Goal: Answer question/provide support: Share knowledge or assist other users

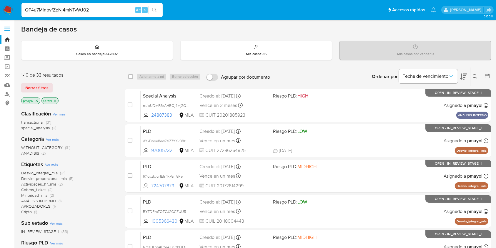
type input "QP4u7MinbvfZpNj4mNTvWJ02"
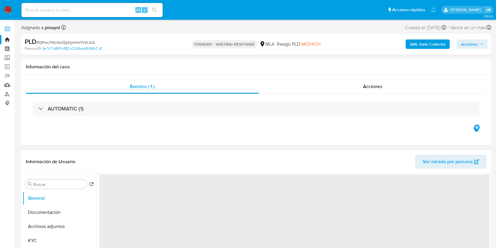
select select "10"
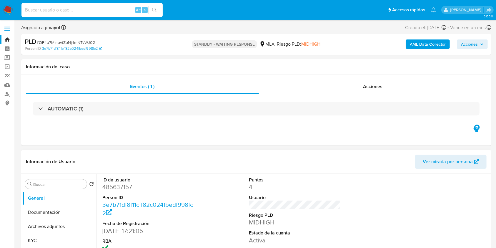
click at [110, 10] on input at bounding box center [91, 10] width 141 height 8
paste input "gbCDVgWMcgGsF504252Oa9zK"
type input "gbCDVgWMcgGsF504252Oa9zK"
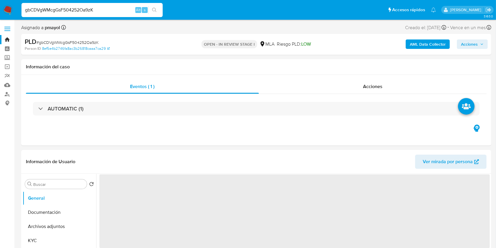
select select "10"
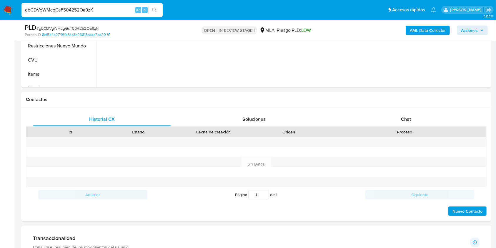
scroll to position [228, 0]
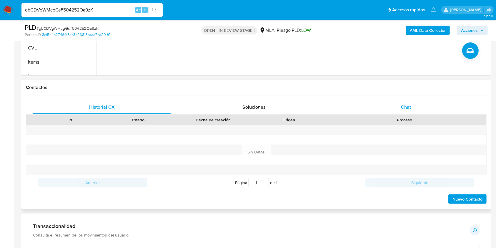
click at [404, 104] on span "Chat" at bounding box center [406, 106] width 10 height 7
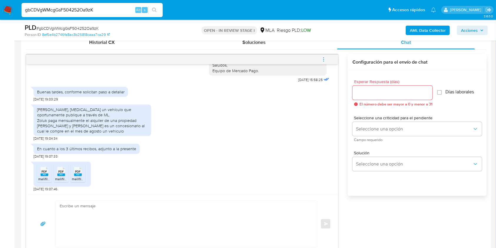
scroll to position [296, 0]
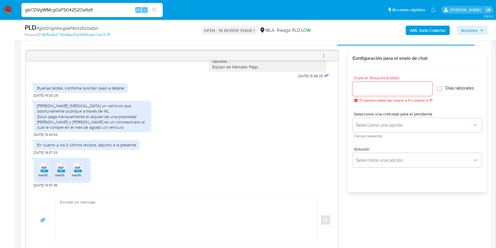
click at [44, 168] on span "PDF" at bounding box center [45, 168] width 6 height 4
click at [61, 171] on rect at bounding box center [61, 170] width 8 height 3
click at [77, 170] on rect at bounding box center [78, 170] width 8 height 3
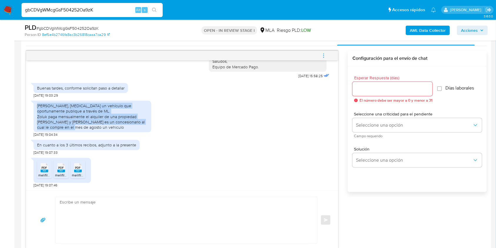
drag, startPoint x: 91, startPoint y: 128, endPoint x: 31, endPoint y: 105, distance: 63.8
click at [34, 105] on div "Adrian Viña, compro un vehículo que oportunamente publique a través de ML. Zolu…" at bounding box center [93, 116] width 118 height 31
copy div "Adrian Viña, compro un vehículo que oportunamente publique a través de ML. Zolu…"
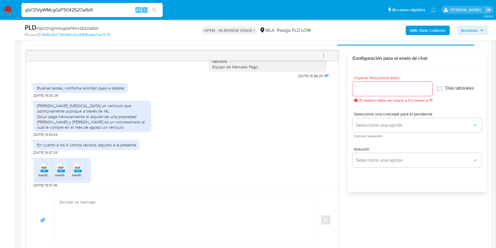
click at [84, 27] on span "# gbCDVgWMcgGsF504252Oa9zK" at bounding box center [67, 28] width 62 height 6
copy span "gbCDVgWMcgGsF504252Oa9zK"
click at [127, 209] on textarea at bounding box center [185, 220] width 250 height 46
paste textarea "Hola, ¡Muchas gracias por tu respuesta! Confirmamos la recepción de la document…"
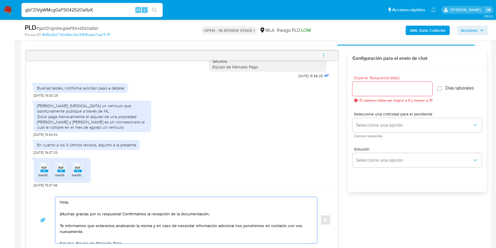
scroll to position [301, 0]
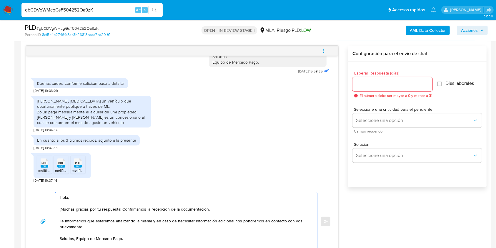
click at [76, 238] on textarea "Hola, ¡Muchas gracias por tu respuesta! Confirmamos la recepción de la document…" at bounding box center [185, 221] width 250 height 58
type textarea "Hola, ¡Muchas gracias por tu respuesta! Confirmamos la recepción de la document…"
click at [374, 81] on input "Esperar Respuesta (días)" at bounding box center [392, 84] width 80 height 8
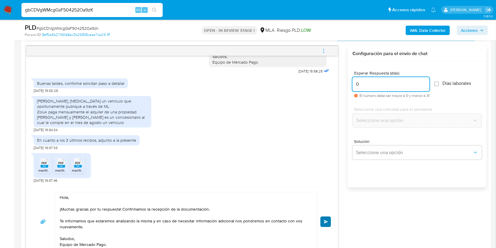
type input "0"
click at [324, 218] on button "Enviar" at bounding box center [325, 221] width 11 height 11
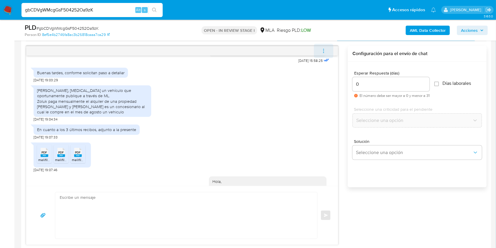
scroll to position [656, 0]
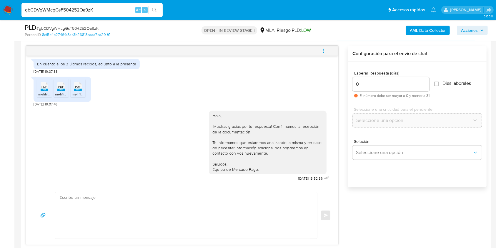
click at [325, 54] on span "menu-action" at bounding box center [323, 51] width 5 height 14
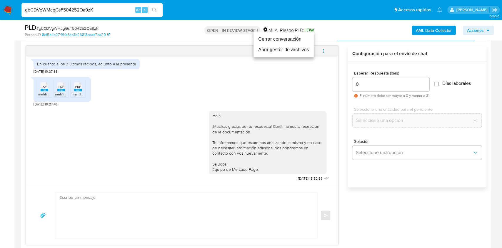
click at [287, 36] on li "Cerrar conversación" at bounding box center [283, 39] width 60 height 11
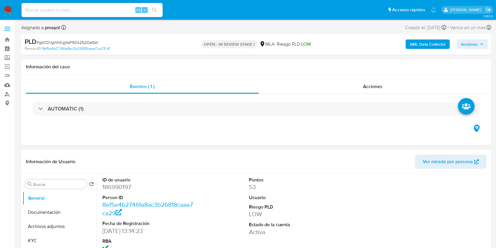
select select "10"
click at [5, 11] on img at bounding box center [8, 10] width 10 height 10
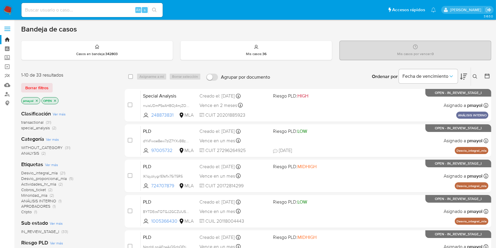
click at [475, 79] on button at bounding box center [476, 76] width 10 height 7
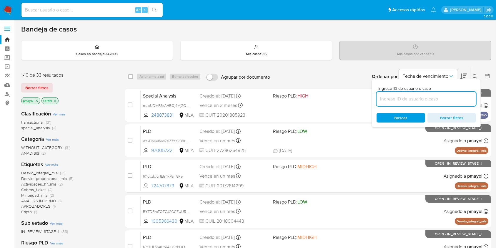
click at [433, 99] on input at bounding box center [425, 99] width 99 height 8
type input "gbCDVgWMcgGsF504252Oa9zK"
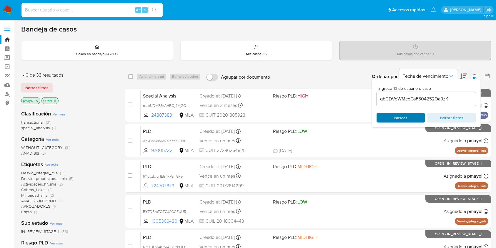
click at [395, 114] on span "Buscar" at bounding box center [400, 117] width 13 height 9
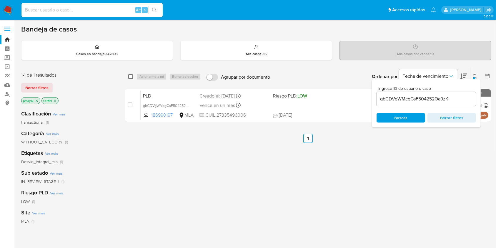
click at [129, 77] on input "checkbox" at bounding box center [130, 76] width 5 height 5
checkbox input "true"
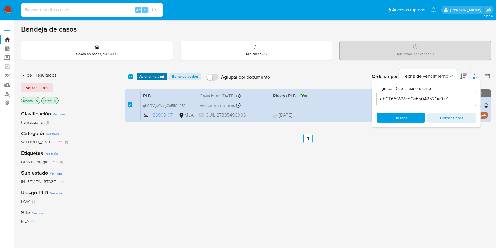
click at [142, 78] on span "Asignarme a mí" at bounding box center [151, 77] width 24 height 6
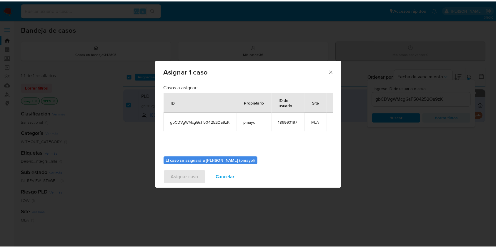
scroll to position [30, 0]
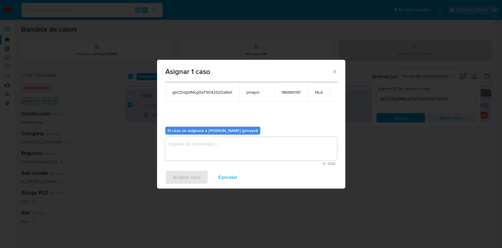
click at [264, 161] on div "0 / 500 500 caracteres restantes" at bounding box center [251, 151] width 172 height 29
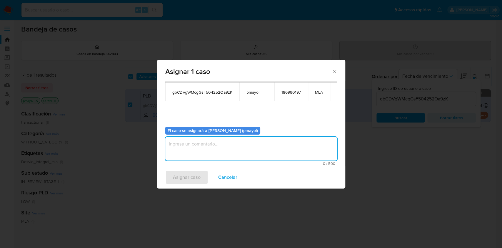
click at [253, 153] on textarea "assign-modal" at bounding box center [251, 149] width 172 height 24
type textarea "Asignación"
click at [173, 177] on span "Asignar caso" at bounding box center [187, 177] width 28 height 13
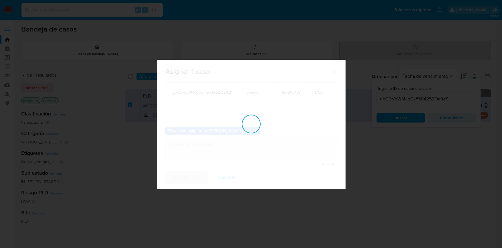
checkbox input "false"
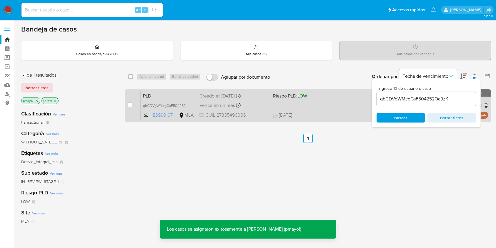
click at [266, 103] on div "Vence en un mes Vence el 29/11/2025 03:10:54" at bounding box center [233, 105] width 69 height 8
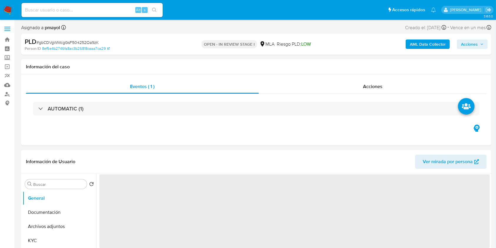
scroll to position [216, 0]
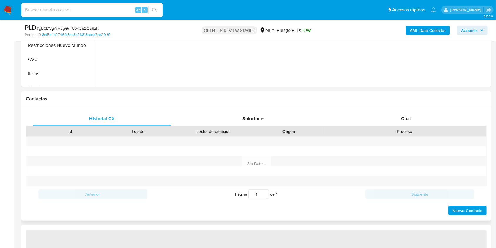
select select "10"
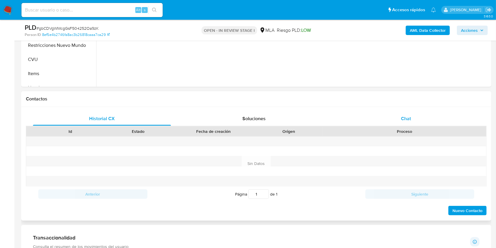
click at [395, 117] on div "Chat" at bounding box center [406, 118] width 138 height 14
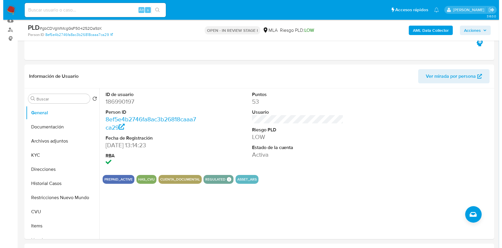
scroll to position [48, 0]
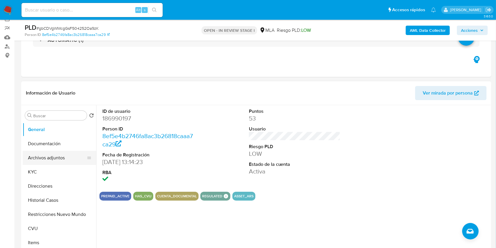
click at [61, 161] on button "Archivos adjuntos" at bounding box center [57, 158] width 69 height 14
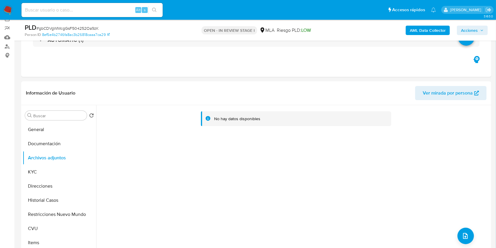
click at [431, 33] on b "AML Data Collector" at bounding box center [428, 30] width 36 height 9
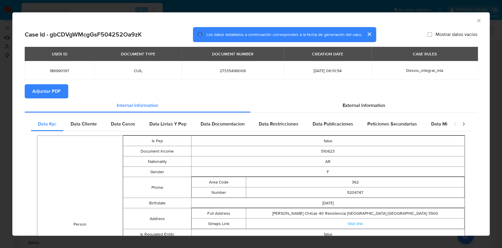
click at [54, 87] on span "Adjuntar PDF" at bounding box center [46, 91] width 28 height 13
click at [477, 20] on icon "Cerrar ventana" at bounding box center [478, 20] width 3 height 3
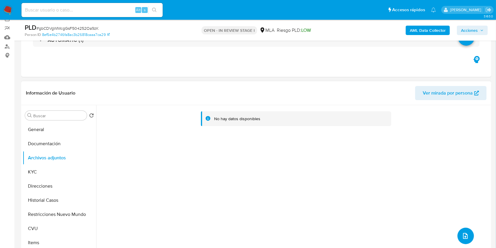
click at [462, 236] on icon "upload-file" at bounding box center [465, 235] width 7 height 7
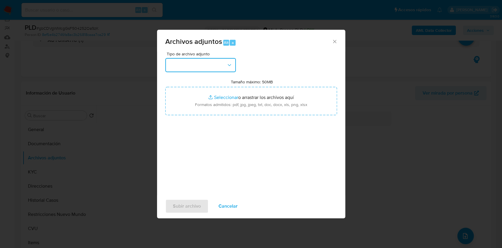
click at [193, 58] on button "button" at bounding box center [200, 65] width 71 height 14
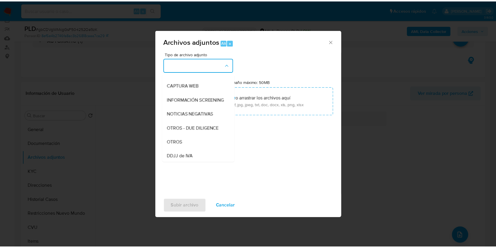
scroll to position [64, 0]
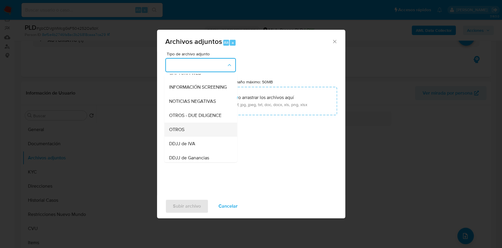
click at [192, 133] on div "OTROS" at bounding box center [199, 129] width 60 height 14
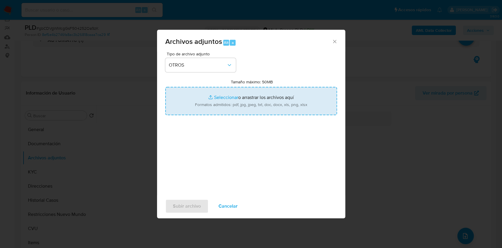
click at [228, 102] on input "Tamaño máximo: 50MB Seleccionar archivos" at bounding box center [251, 101] width 172 height 28
type input "C:\fakepath\Caselog gbCDVgWMcgGsF504252Oa9zK.docx"
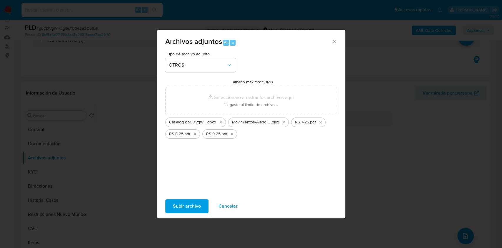
click at [193, 203] on span "Subir archivo" at bounding box center [187, 205] width 28 height 13
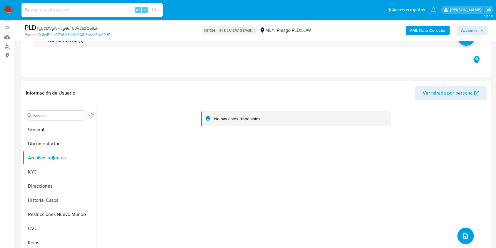
click at [57, 143] on button "Documentación" at bounding box center [60, 143] width 74 height 14
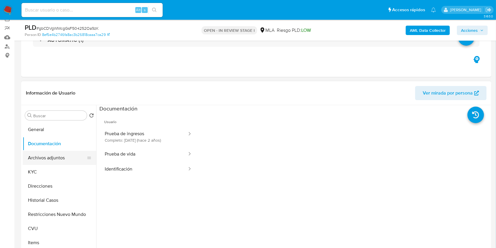
click at [57, 160] on button "Archivos adjuntos" at bounding box center [57, 158] width 69 height 14
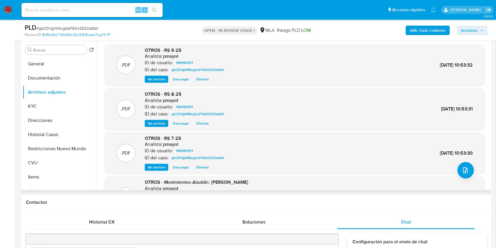
scroll to position [49, 0]
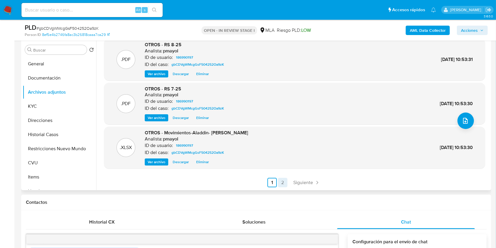
click at [283, 180] on link "2" at bounding box center [282, 182] width 9 height 9
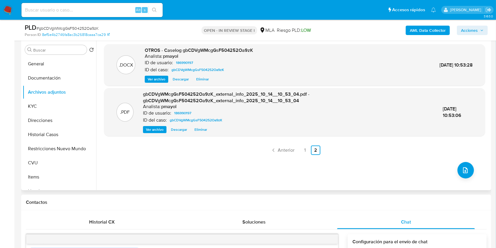
scroll to position [0, 0]
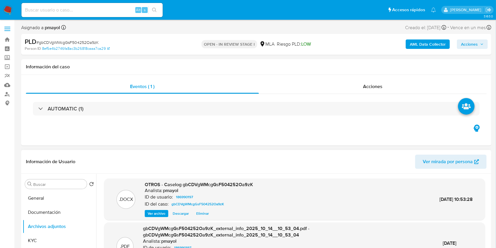
click at [473, 43] on span "Acciones" at bounding box center [469, 43] width 17 height 9
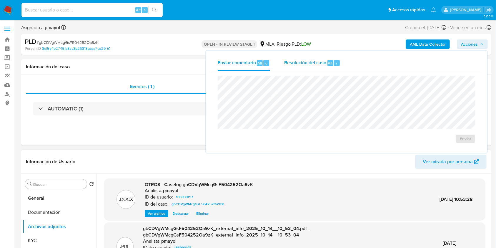
click at [320, 60] on span "Resolución del caso" at bounding box center [305, 62] width 42 height 7
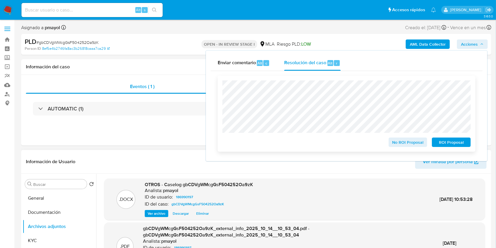
click at [395, 146] on span "No ROI Proposal" at bounding box center [408, 142] width 31 height 8
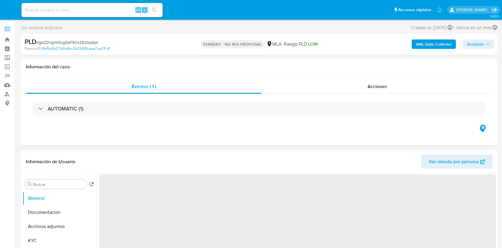
select select "10"
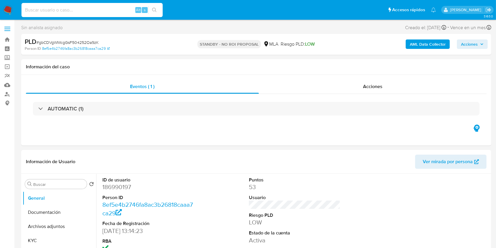
click at [107, 7] on input at bounding box center [91, 10] width 141 height 8
paste input "NvWI0IkvPU6JhWvTU89Aje0d"
type input "NvWI0IkvPU6JhWvTU89Aje0d"
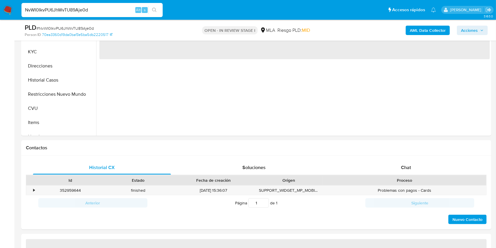
select select "10"
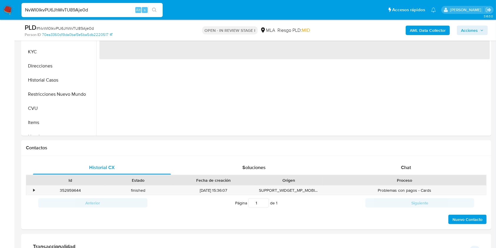
scroll to position [196, 0]
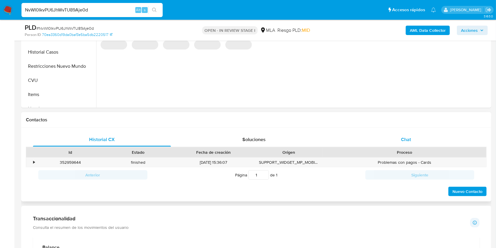
click at [405, 137] on span "Chat" at bounding box center [406, 139] width 10 height 7
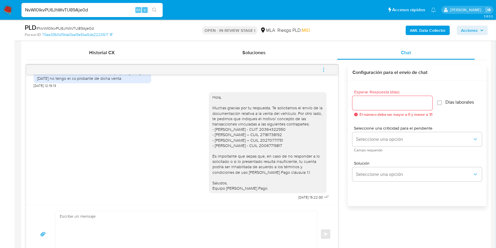
scroll to position [281, 0]
click at [156, 227] on textarea at bounding box center [185, 235] width 250 height 46
paste textarea "Hola, Esperamos que te encuentres muy bien. Te consultamos si tuviste oportunid…"
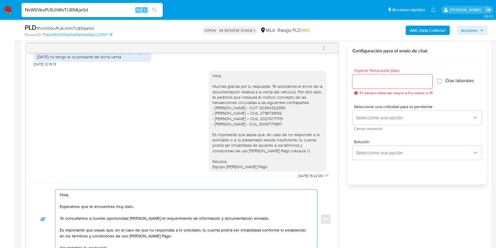
scroll to position [33, 0]
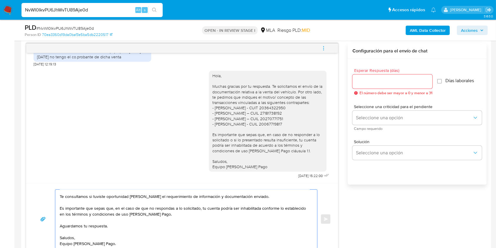
drag, startPoint x: 176, startPoint y: 213, endPoint x: 48, endPoint y: 199, distance: 128.6
click at [48, 199] on div "Hola, Esperamos que te encuentres muy bien. Te consultamos si tuviste oportunid…" at bounding box center [182, 218] width 298 height 59
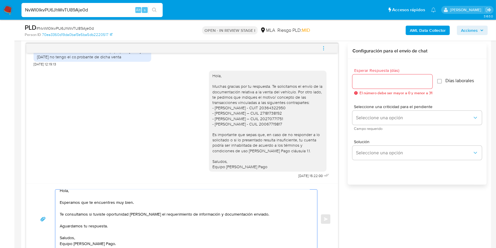
scroll to position [17, 0]
type textarea "Hola, Esperamos que te encuentres muy bien. Te consultamos si tuviste oportunid…"
click at [374, 81] on input "Esperar Respuesta (días)" at bounding box center [392, 82] width 80 height 8
type input "1"
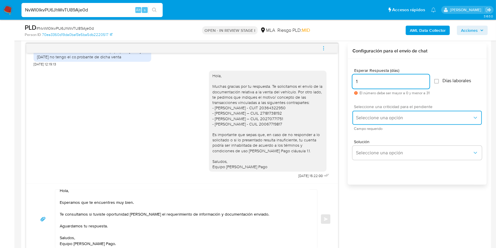
click at [363, 115] on span "Seleccione una opción" at bounding box center [414, 118] width 116 height 6
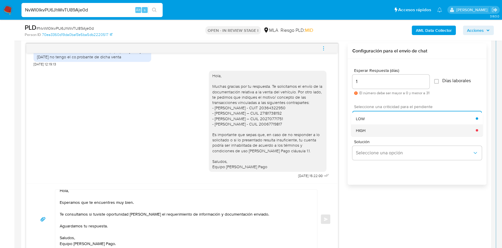
click at [366, 127] on div "HIGH" at bounding box center [416, 130] width 120 height 12
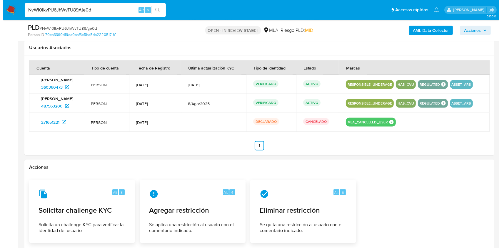
scroll to position [950, 0]
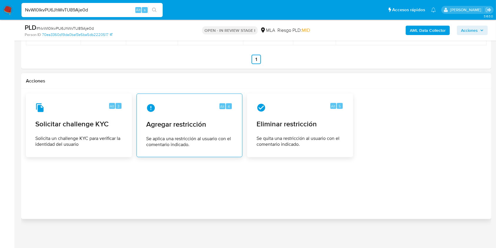
click at [186, 127] on span "Agregar restricción" at bounding box center [189, 124] width 86 height 9
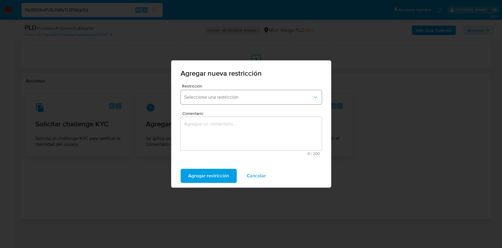
click at [224, 94] on span "Seleccione una restricción" at bounding box center [248, 97] width 128 height 6
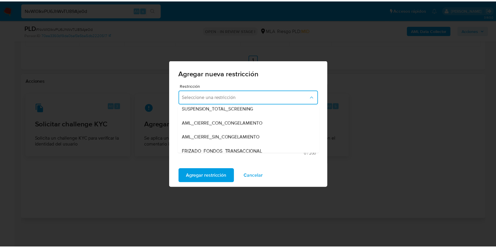
scroll to position [47, 0]
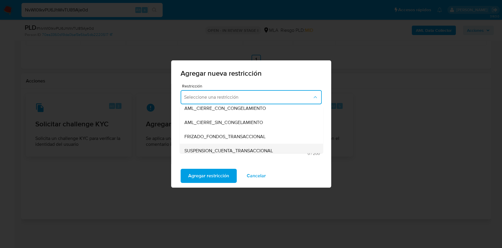
click at [268, 146] on div "SUSPENSION_CUENTA_TRANSACCIONAL" at bounding box center [249, 150] width 131 height 14
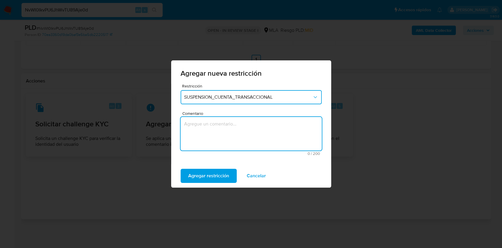
click at [248, 144] on textarea "Comentario" at bounding box center [251, 134] width 141 height 34
type textarea "AML"
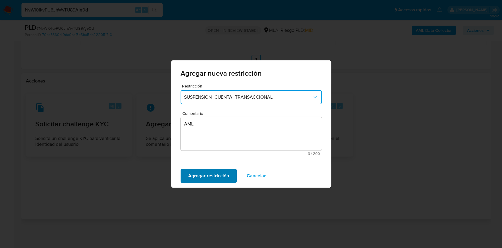
click at [229, 170] on button "Agregar restricción" at bounding box center [209, 175] width 56 height 14
click at [198, 178] on span "Confirmar" at bounding box center [198, 175] width 21 height 13
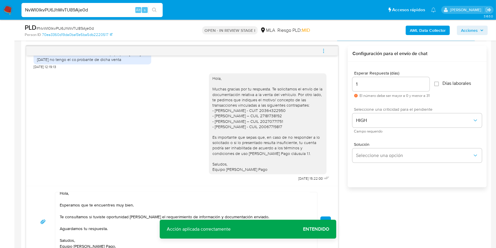
scroll to position [319, 0]
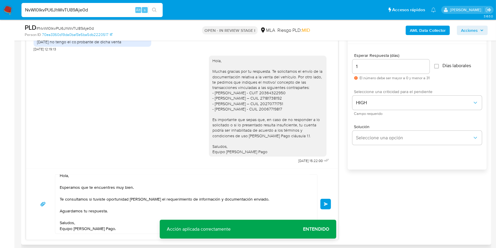
click at [326, 203] on span "Enviar" at bounding box center [326, 204] width 4 height 4
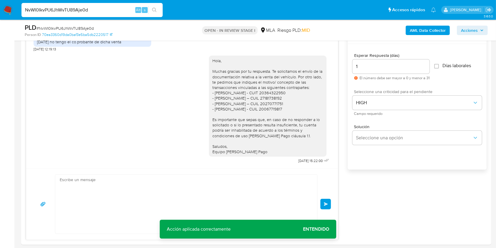
scroll to position [426, 0]
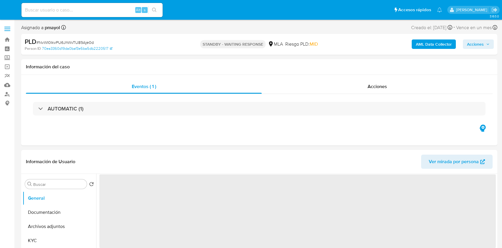
select select "10"
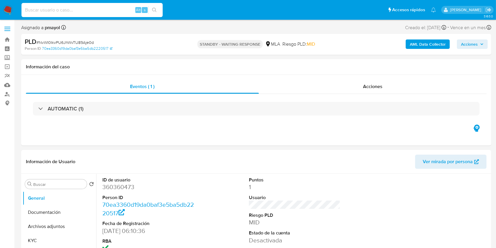
click at [103, 13] on input at bounding box center [91, 10] width 141 height 8
paste input "OVKy8MN8zJVvepfFJ0tHcJAH"
type input "OVKy8MN8zJVvepfFJ0tHcJAH"
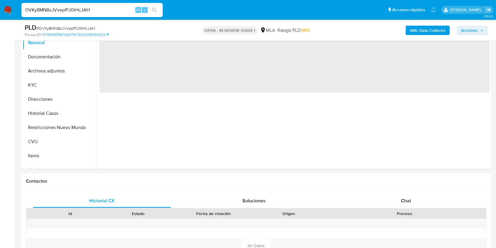
select select "10"
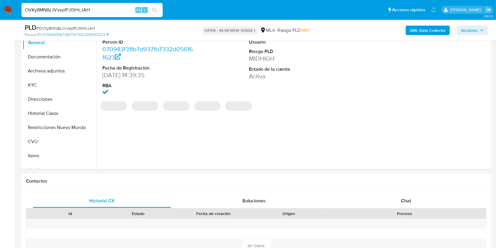
scroll to position [208, 0]
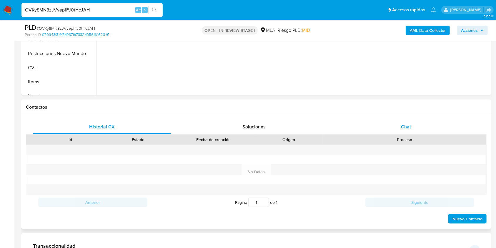
click at [413, 130] on div "Chat" at bounding box center [406, 127] width 138 height 14
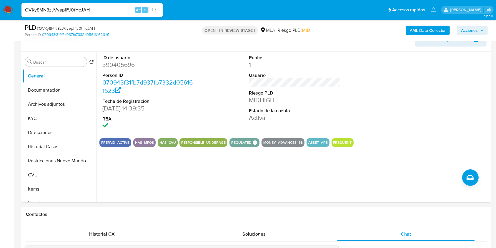
scroll to position [87, 0]
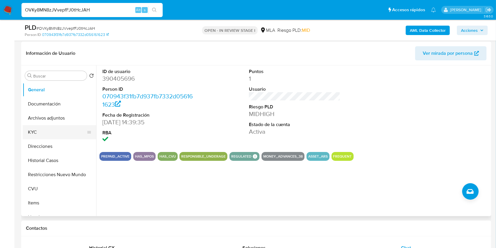
click at [49, 132] on button "KYC" at bounding box center [57, 132] width 69 height 14
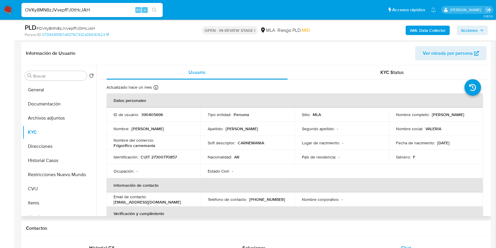
click at [146, 202] on p "fliafernandez.gv@gmail.com" at bounding box center [146, 201] width 67 height 5
drag, startPoint x: 168, startPoint y: 203, endPoint x: 108, endPoint y: 202, distance: 59.7
click at [108, 202] on td "Email de contacto : fliafernandez.gv@gmail.com" at bounding box center [153, 199] width 94 height 14
copy p "fliafernandez.gv@gmail.com"
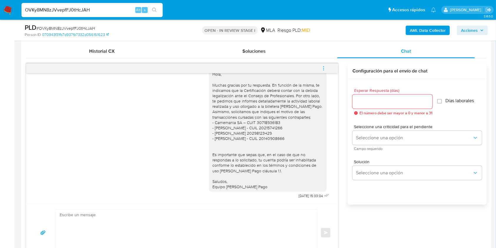
scroll to position [277, 0]
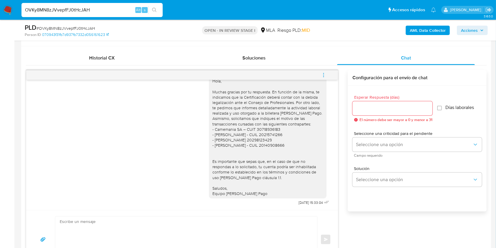
click at [323, 71] on span "menu-action" at bounding box center [323, 75] width 5 height 14
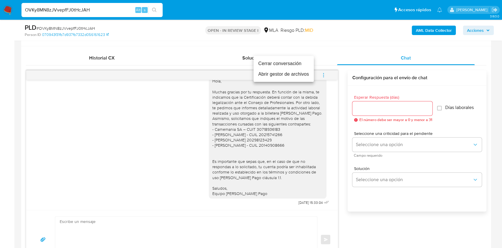
click at [284, 64] on li "Cerrar conversación" at bounding box center [283, 63] width 60 height 11
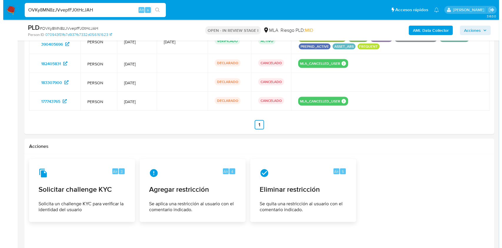
scroll to position [958, 0]
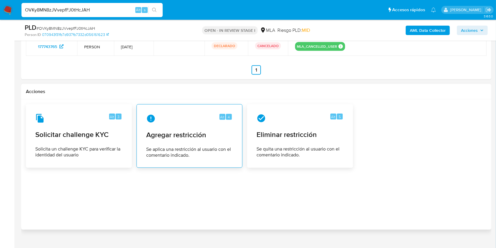
click at [202, 114] on div "Alt 4" at bounding box center [189, 118] width 86 height 9
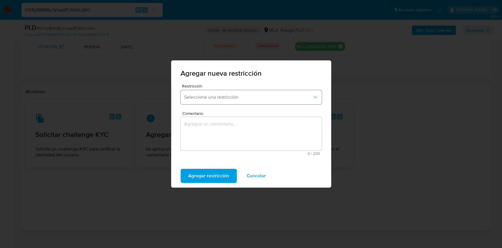
click at [275, 101] on button "Seleccione una restricción" at bounding box center [251, 97] width 141 height 14
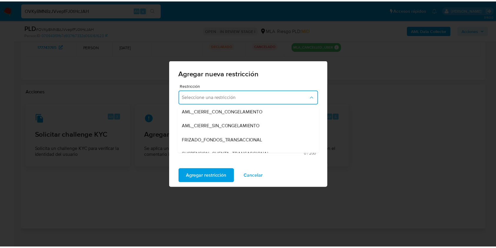
scroll to position [47, 0]
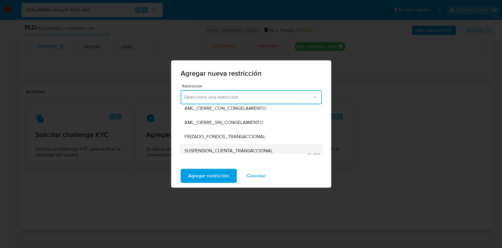
click at [256, 148] on span "SUSPENSION_CUENTA_TRANSACCIONAL" at bounding box center [228, 151] width 89 height 6
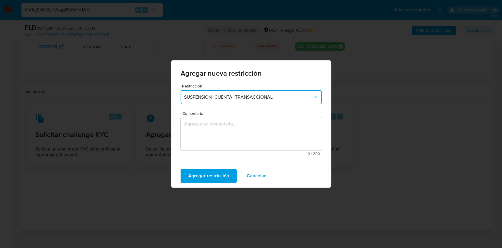
click at [231, 136] on textarea "Comentario" at bounding box center [251, 134] width 141 height 34
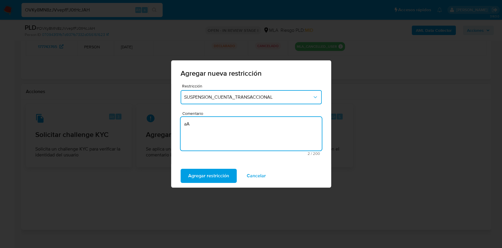
type textarea "a"
type textarea "AML"
click at [195, 174] on span "Agregar restricción" at bounding box center [208, 175] width 41 height 13
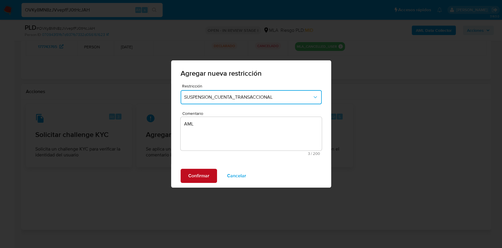
click at [192, 172] on span "Confirmar" at bounding box center [198, 175] width 21 height 13
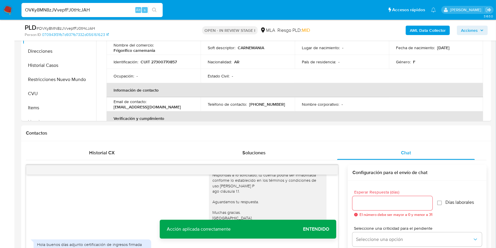
scroll to position [152, 0]
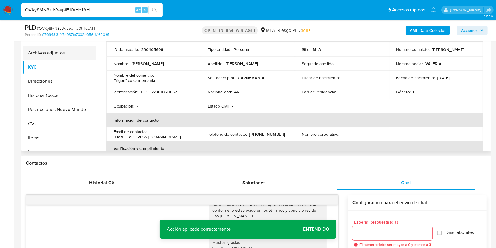
click at [66, 51] on button "Archivos adjuntos" at bounding box center [57, 53] width 69 height 14
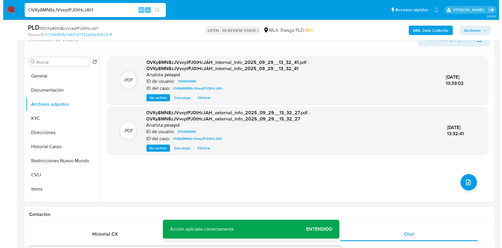
scroll to position [106, 0]
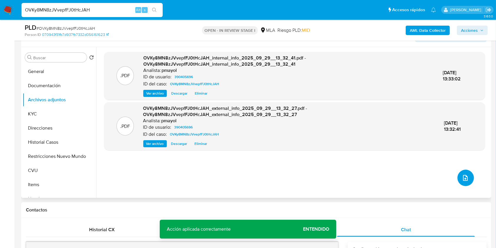
click at [463, 179] on icon "upload-file" at bounding box center [465, 178] width 5 height 6
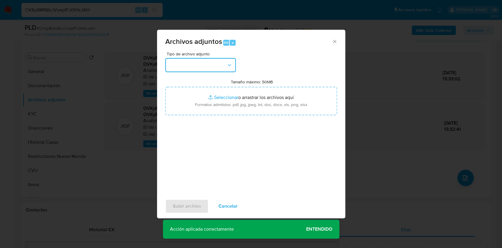
click at [199, 63] on button "button" at bounding box center [200, 65] width 71 height 14
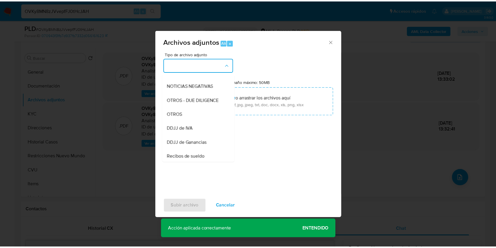
scroll to position [85, 0]
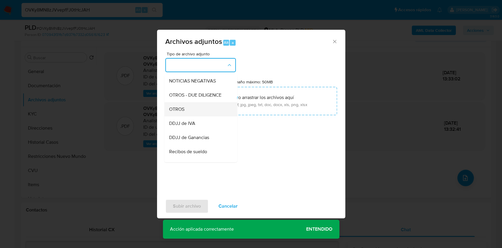
click at [174, 111] on span "OTROS" at bounding box center [176, 109] width 15 height 6
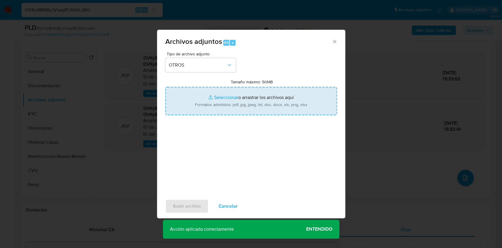
click at [212, 103] on input "Tamaño máximo: 50MB Seleccionar archivos" at bounding box center [251, 101] width 172 height 28
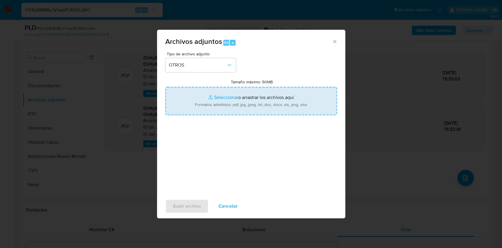
type input "C:\fakepath\Caselog OVKy8MN8zJVvepfFJ0tHcJAH.docx"
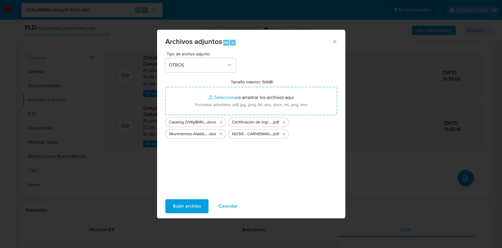
click at [190, 210] on span "Subir archivo" at bounding box center [187, 205] width 28 height 13
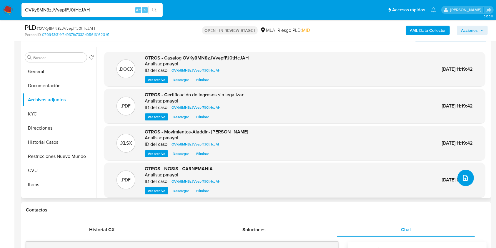
scroll to position [5, 0]
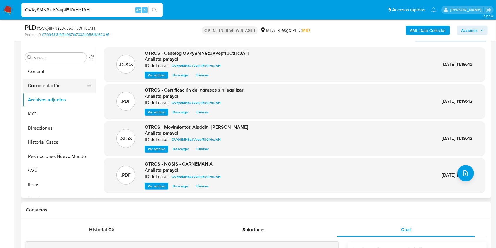
click at [52, 83] on button "Documentación" at bounding box center [57, 86] width 69 height 14
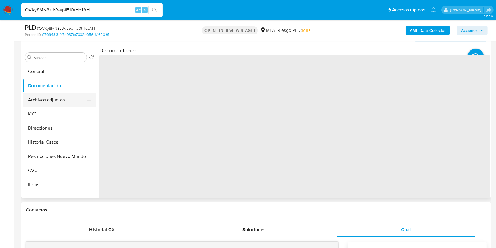
scroll to position [0, 0]
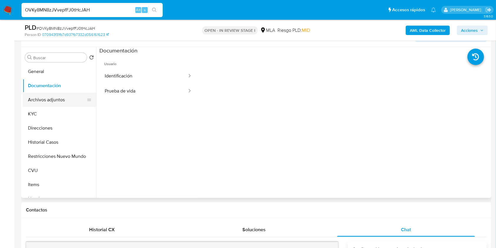
click at [54, 95] on button "Archivos adjuntos" at bounding box center [57, 100] width 69 height 14
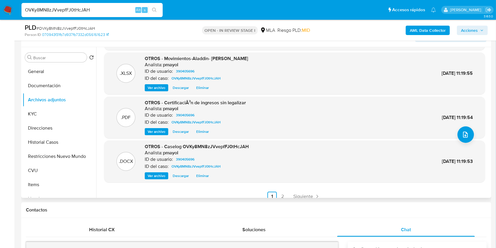
scroll to position [49, 0]
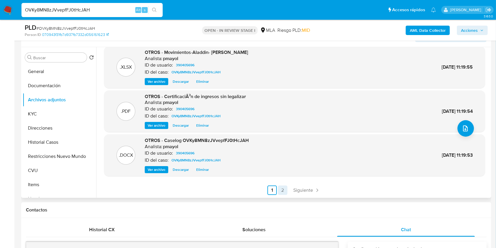
click at [279, 187] on link "2" at bounding box center [282, 189] width 9 height 9
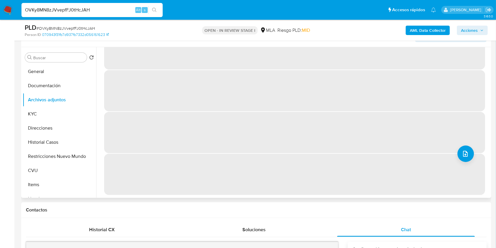
scroll to position [0, 0]
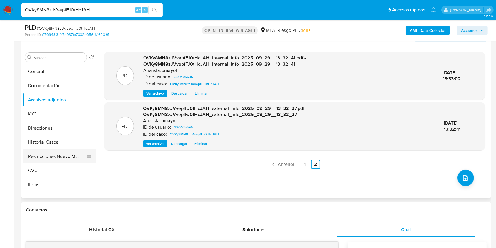
click at [67, 151] on button "Restricciones Nuevo Mundo" at bounding box center [57, 156] width 69 height 14
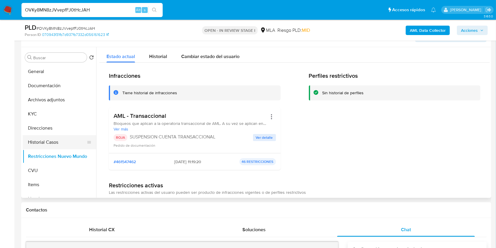
click at [71, 144] on button "Historial Casos" at bounding box center [57, 142] width 69 height 14
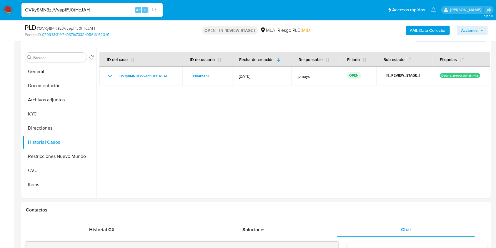
click at [478, 29] on span "Acciones" at bounding box center [472, 30] width 23 height 8
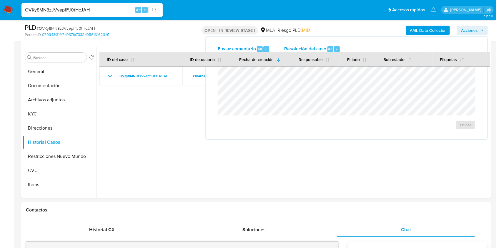
click at [301, 46] on span "Resolución del caso" at bounding box center [305, 48] width 42 height 7
click at [442, 128] on span "ROI Proposal" at bounding box center [451, 128] width 31 height 8
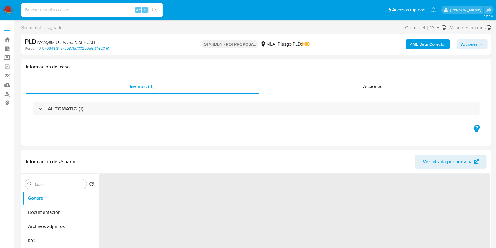
select select "10"
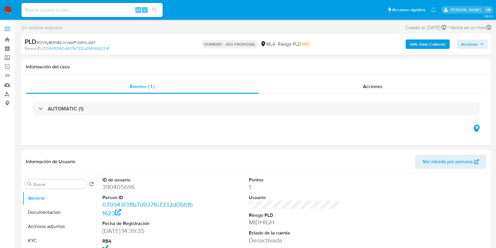
scroll to position [96, 0]
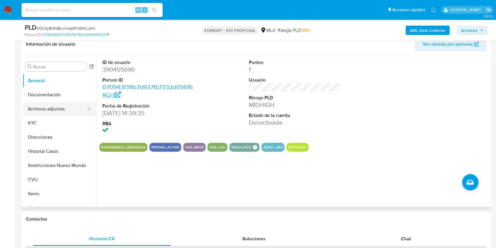
click at [44, 110] on button "Archivos adjuntos" at bounding box center [57, 109] width 69 height 14
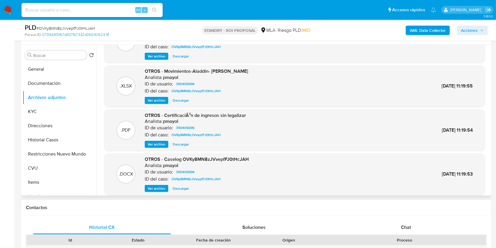
scroll to position [49, 0]
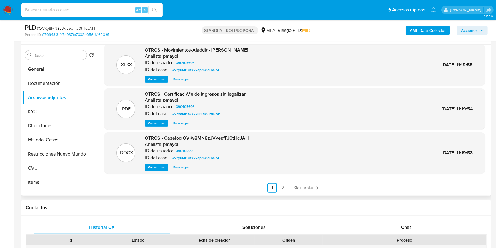
click at [280, 193] on div ".PDF OTROS - NOSIS - CARNEMANIA Analista: pmayol ID de usuario: 390405696 ID de…" at bounding box center [292, 120] width 393 height 151
click at [281, 186] on link "2" at bounding box center [282, 187] width 9 height 9
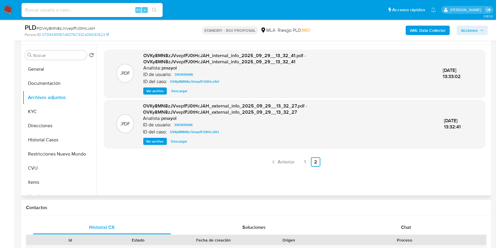
click at [111, 11] on input at bounding box center [91, 10] width 141 height 8
paste input "FOULslNO0Vn3CS1UuSEHWvPQ"
type input "FOULslNO0Vn3CS1UuSEHWvPQ"
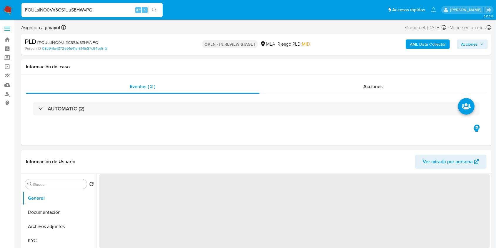
select select "10"
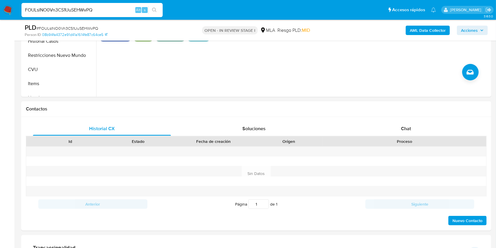
scroll to position [221, 0]
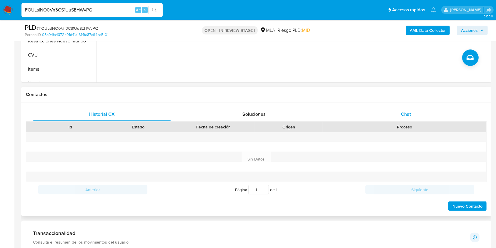
click at [400, 114] on div "Chat" at bounding box center [406, 114] width 138 height 14
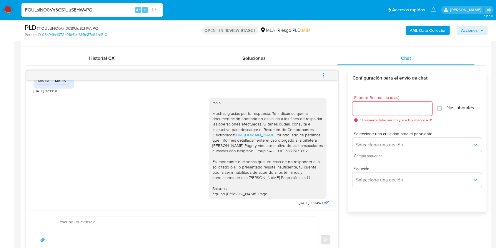
scroll to position [0, 0]
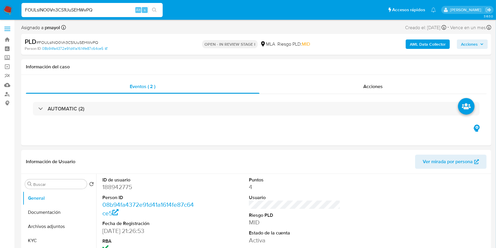
click at [113, 13] on input "FOULslNO0Vn3CS1UuSEHWvPQ" at bounding box center [91, 10] width 141 height 8
paste input "OVKy8MN8zJVvepfFJ0tHcJAH"
type input "OVKy8MN8zJVvepfFJ0tHcJAH"
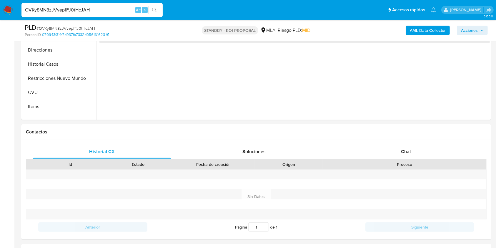
scroll to position [191, 0]
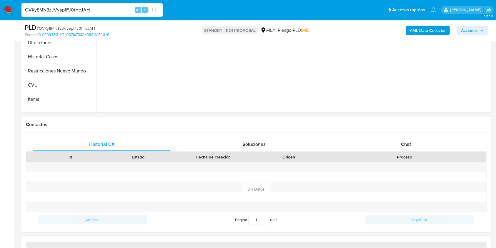
select select "10"
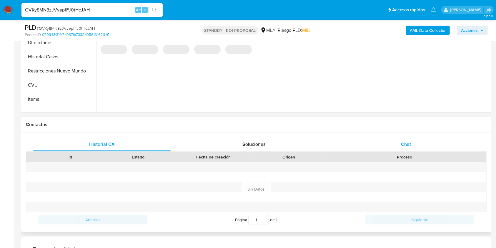
click at [396, 149] on div "Chat" at bounding box center [406, 144] width 138 height 14
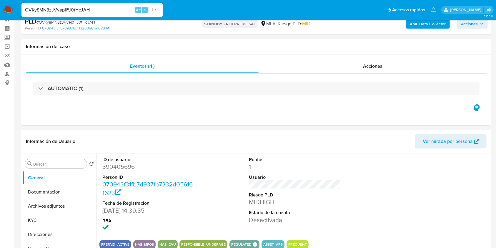
scroll to position [0, 0]
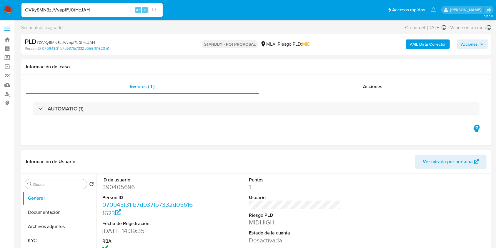
click at [67, 41] on span "# OVKy8MN8zJVvepfFJ0tHcJAH" at bounding box center [65, 42] width 59 height 6
copy span "OVKy8MN8zJVvepfFJ0tHcJAH"
click at [6, 11] on img at bounding box center [8, 10] width 10 height 10
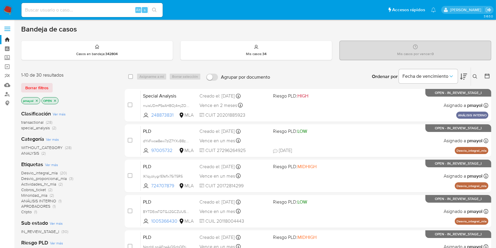
click at [472, 74] on icon at bounding box center [474, 76] width 5 height 5
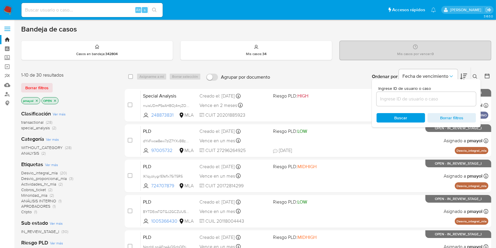
click at [405, 98] on input at bounding box center [425, 99] width 99 height 8
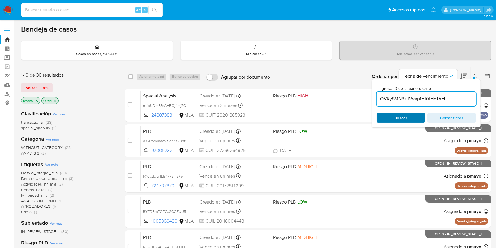
type input "OVKy8MN8zJVvepfFJ0tHcJAH"
click at [395, 114] on div "Buscar Borrar filtros" at bounding box center [425, 117] width 99 height 9
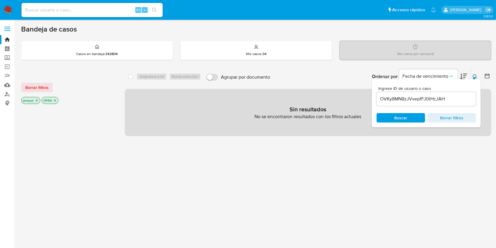
click at [37, 100] on icon "close-filter" at bounding box center [37, 100] width 2 height 2
click at [35, 100] on icon "close-filter" at bounding box center [35, 100] width 2 height 2
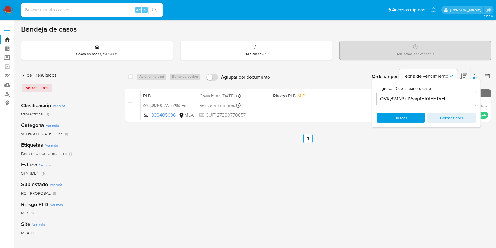
click at [116, 8] on input at bounding box center [91, 10] width 141 height 8
paste input "FOULslNO0Vn3CS1UuSEHWvPQ"
type input "FOULslNO0Vn3CS1UuSEHWvPQ"
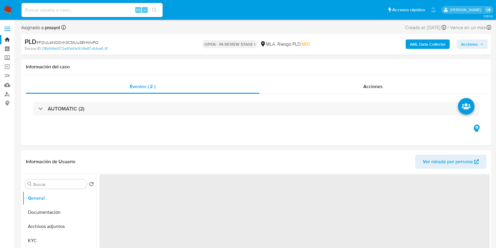
select select "10"
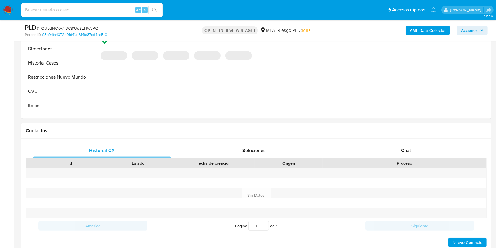
scroll to position [212, 0]
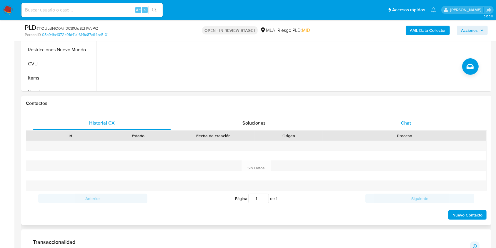
click at [390, 120] on div "Chat" at bounding box center [406, 123] width 138 height 14
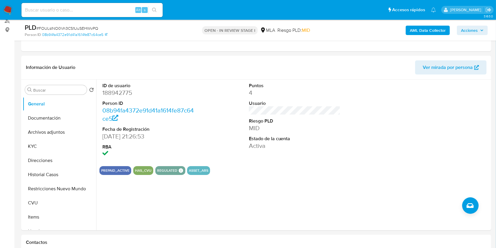
scroll to position [56, 0]
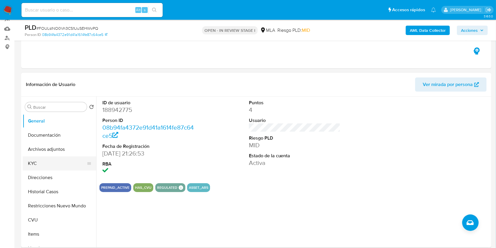
click at [52, 163] on button "KYC" at bounding box center [57, 163] width 69 height 14
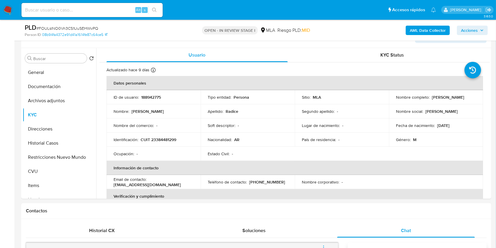
scroll to position [107, 0]
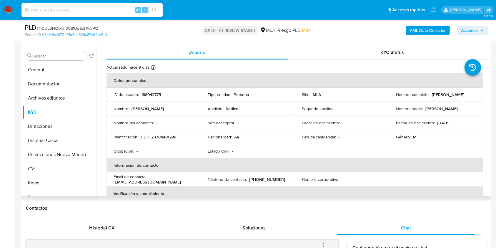
click at [173, 179] on div "Email de contacto : [EMAIL_ADDRESS][DOMAIN_NAME]" at bounding box center [153, 179] width 80 height 11
drag, startPoint x: 174, startPoint y: 181, endPoint x: 112, endPoint y: 182, distance: 61.7
click at [112, 182] on td "Email de contacto : [EMAIL_ADDRESS][DOMAIN_NAME]" at bounding box center [153, 179] width 94 height 14
copy p "[EMAIL_ADDRESS][DOMAIN_NAME]"
click at [72, 137] on button "Historial Casos" at bounding box center [57, 140] width 69 height 14
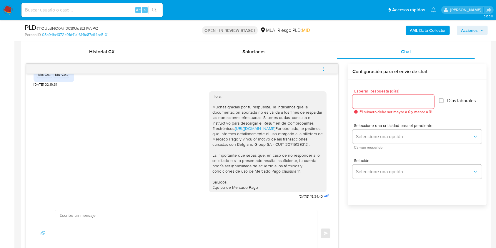
scroll to position [365, 0]
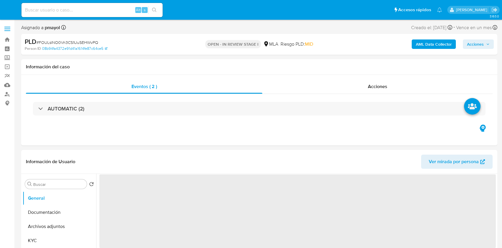
select select "10"
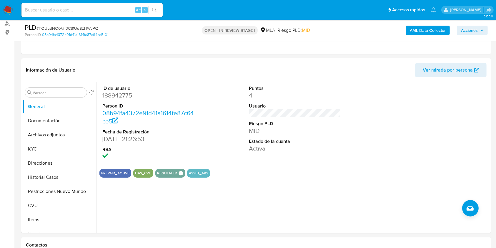
scroll to position [69, 0]
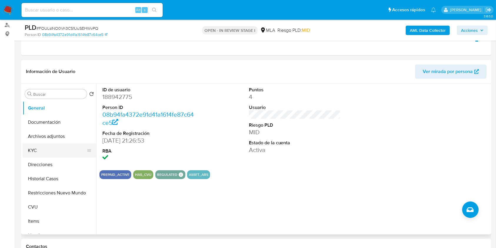
click at [32, 149] on button "KYC" at bounding box center [57, 150] width 69 height 14
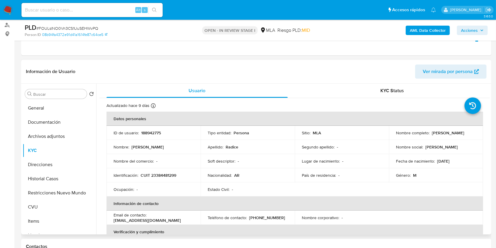
click at [232, 145] on p "Radice" at bounding box center [232, 146] width 13 height 5
copy p "Radice"
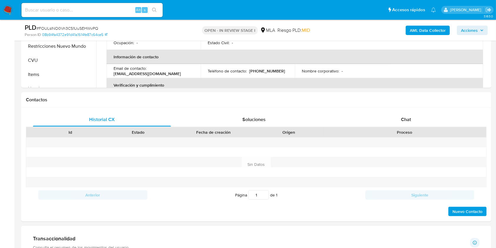
scroll to position [216, 0]
click at [406, 118] on span "Chat" at bounding box center [406, 118] width 10 height 7
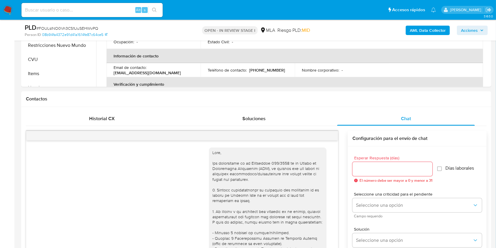
scroll to position [365, 0]
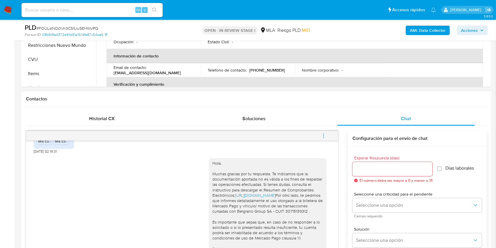
click at [323, 135] on icon "menu-action" at bounding box center [323, 135] width 1 height 1
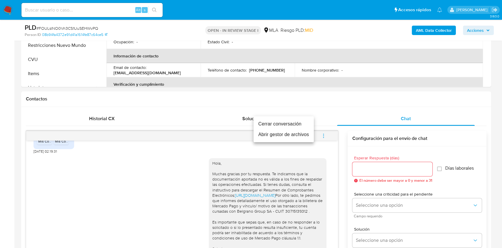
click at [289, 124] on li "Cerrar conversación" at bounding box center [283, 123] width 60 height 11
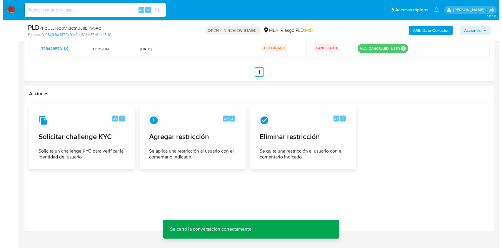
scroll to position [937, 0]
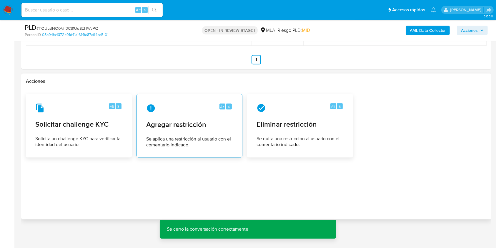
click at [190, 145] on span "Se aplica una restricción al usuario con el comentario indicado." at bounding box center [189, 142] width 86 height 12
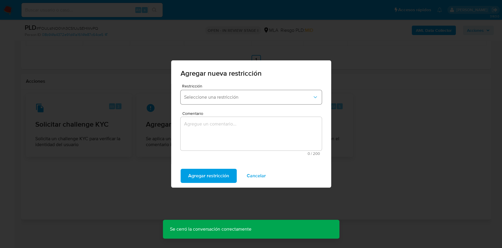
click at [232, 97] on span "Seleccione una restricción" at bounding box center [248, 97] width 128 height 6
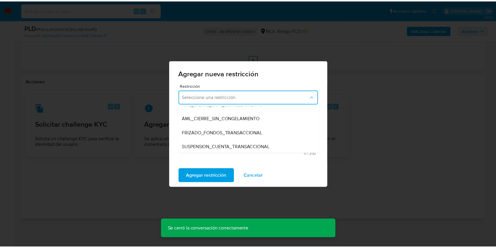
scroll to position [63, 0]
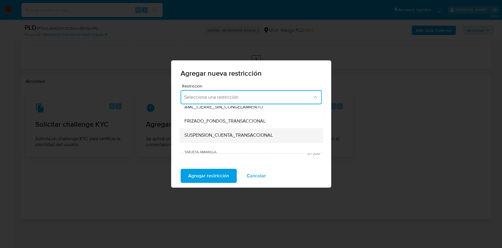
click at [246, 132] on span "SUSPENSION_CUENTA_TRANSACCIONAL" at bounding box center [228, 135] width 89 height 6
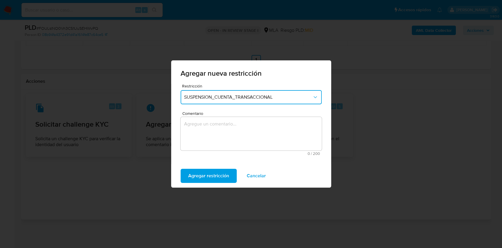
click at [232, 136] on textarea "Comentario" at bounding box center [251, 134] width 141 height 34
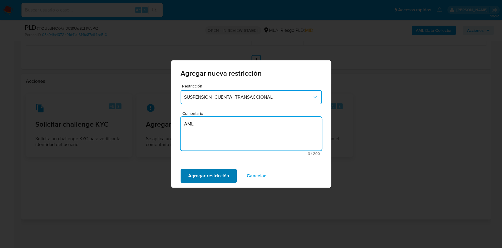
type textarea "AML"
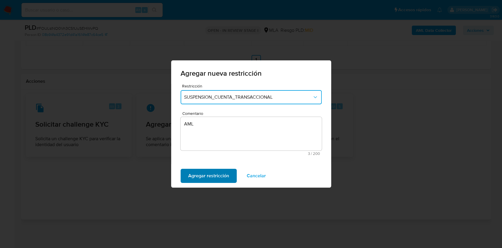
click at [215, 170] on span "Agregar restricción" at bounding box center [208, 175] width 41 height 13
click at [208, 169] on span "Confirmar" at bounding box center [198, 175] width 21 height 13
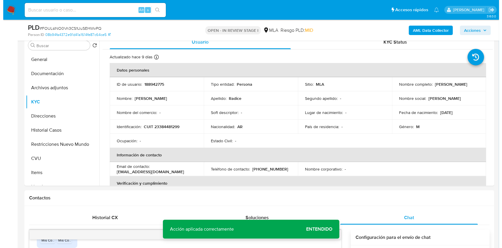
scroll to position [112, 0]
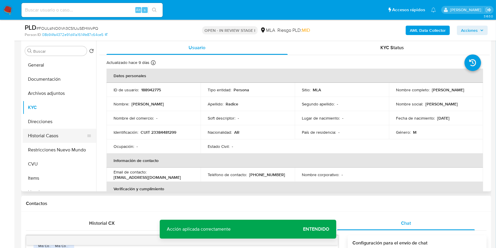
click at [46, 138] on button "Historial Casos" at bounding box center [57, 135] width 69 height 14
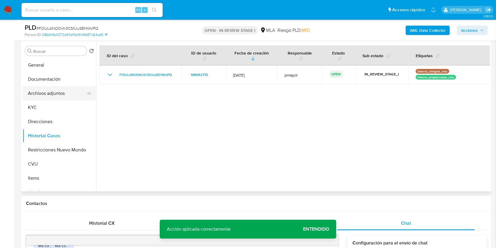
click at [53, 93] on button "Archivos adjuntos" at bounding box center [57, 93] width 69 height 14
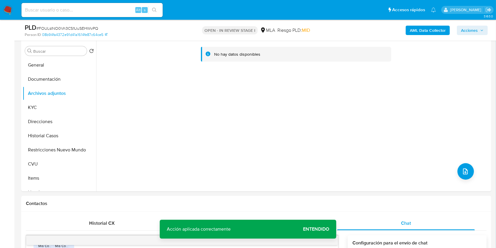
click at [430, 29] on b "AML Data Collector" at bounding box center [428, 30] width 36 height 9
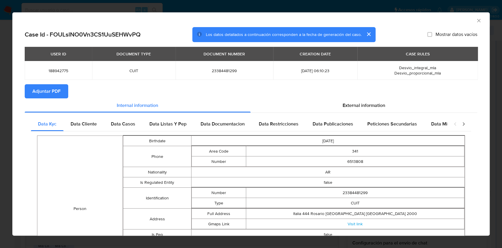
click at [471, 24] on div "AML Data Collector" at bounding box center [250, 19] width 477 height 15
click at [476, 19] on icon "Cerrar ventana" at bounding box center [479, 21] width 6 height 6
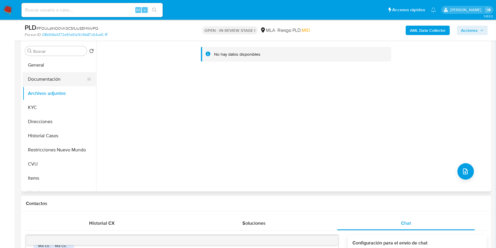
click at [53, 83] on button "Documentación" at bounding box center [57, 79] width 69 height 14
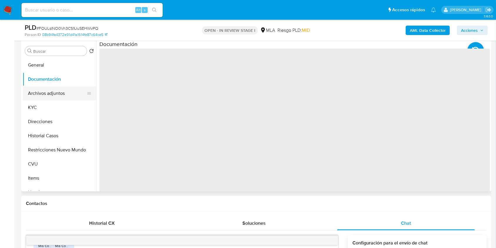
click at [54, 90] on button "Archivos adjuntos" at bounding box center [57, 93] width 69 height 14
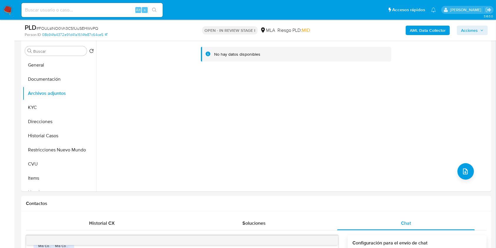
click at [422, 31] on b "AML Data Collector" at bounding box center [428, 30] width 36 height 9
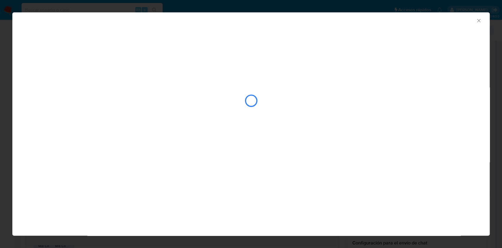
click at [478, 18] on icon "Cerrar ventana" at bounding box center [479, 21] width 6 height 6
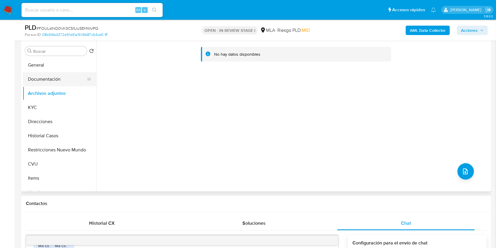
click at [66, 81] on button "Documentación" at bounding box center [57, 79] width 69 height 14
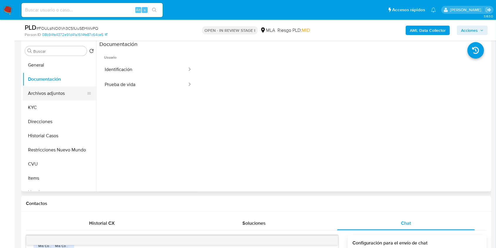
click at [63, 94] on button "Archivos adjuntos" at bounding box center [57, 93] width 69 height 14
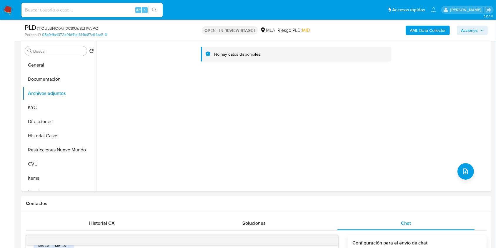
click at [423, 32] on b "AML Data Collector" at bounding box center [428, 30] width 36 height 9
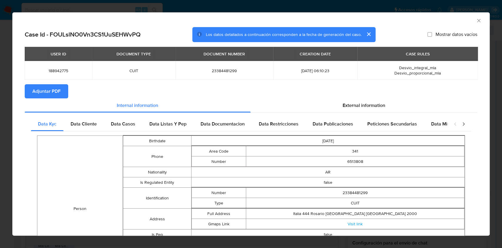
click at [44, 90] on span "Adjuntar PDF" at bounding box center [46, 91] width 28 height 13
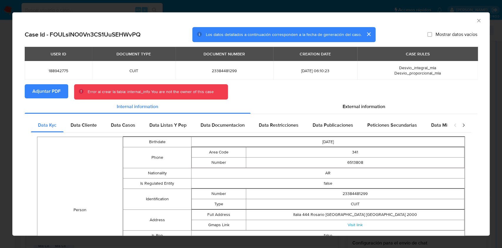
click at [476, 22] on icon "Cerrar ventana" at bounding box center [479, 21] width 6 height 6
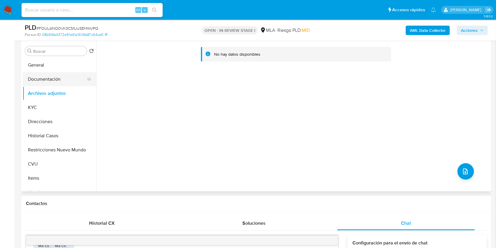
click at [49, 78] on button "Documentación" at bounding box center [57, 79] width 69 height 14
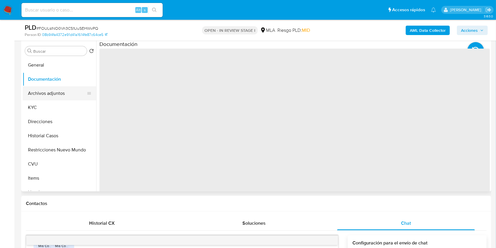
click at [53, 87] on button "Archivos adjuntos" at bounding box center [57, 93] width 69 height 14
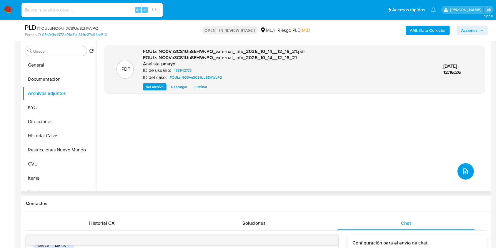
click at [463, 172] on icon "upload-file" at bounding box center [465, 171] width 7 height 7
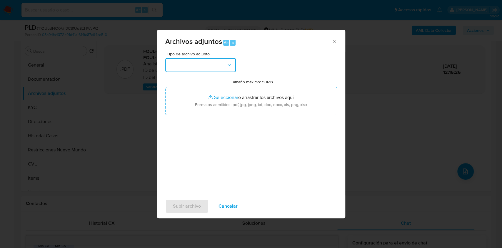
click at [197, 69] on button "button" at bounding box center [200, 65] width 71 height 14
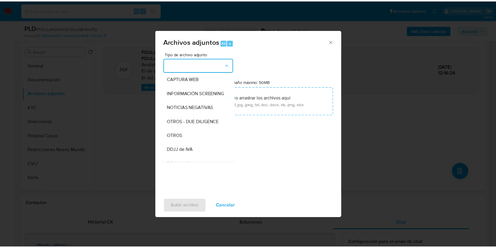
scroll to position [71, 0]
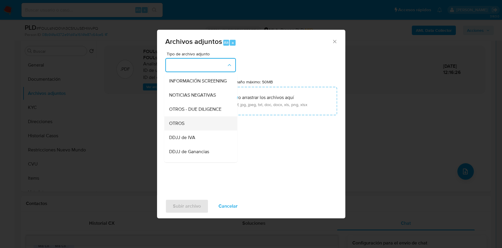
click at [188, 130] on div "OTROS" at bounding box center [199, 123] width 60 height 14
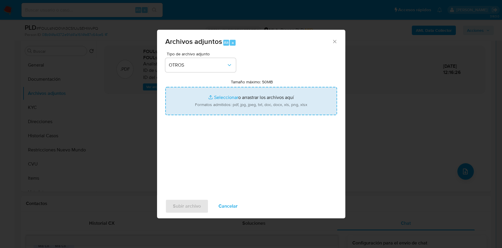
click at [224, 109] on input "Tamaño máximo: 50MB Seleccionar archivos" at bounding box center [251, 101] width 172 height 28
type input "C:\fakepath\Caselog FOULslNO0Vn3CS1UuSEHWvPQ.docx"
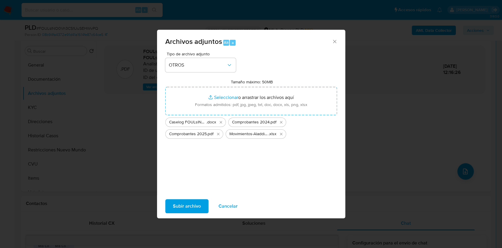
click at [176, 201] on span "Subir archivo" at bounding box center [187, 205] width 28 height 13
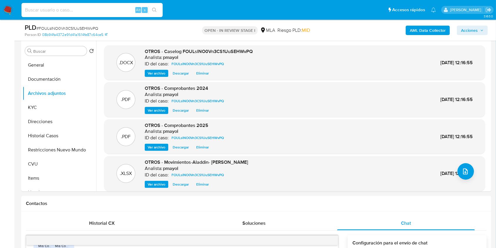
click at [106, 12] on input at bounding box center [91, 10] width 141 height 8
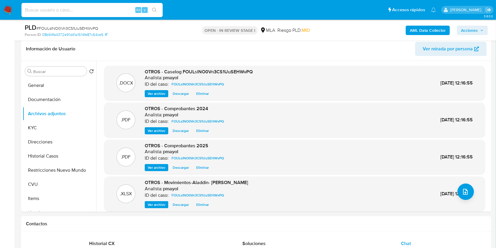
scroll to position [115, 0]
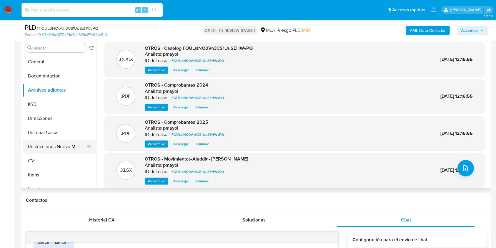
click at [59, 146] on button "Restricciones Nuevo Mundo" at bounding box center [57, 146] width 69 height 14
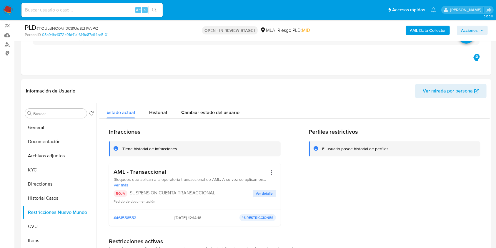
scroll to position [52, 0]
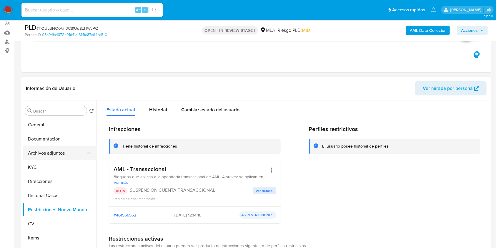
click at [54, 156] on button "Archivos adjuntos" at bounding box center [57, 153] width 69 height 14
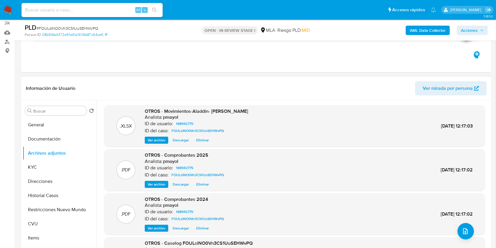
drag, startPoint x: 489, startPoint y: 121, endPoint x: 486, endPoint y: 173, distance: 51.6
click at [486, 173] on div ".XLSX OTROS - Movimientos-Aladdin- Franco Ezequiel Radice Analista: pmayol ID d…" at bounding box center [292, 175] width 393 height 151
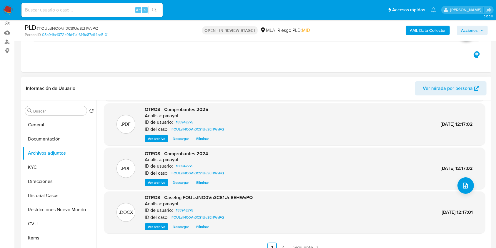
scroll to position [49, 0]
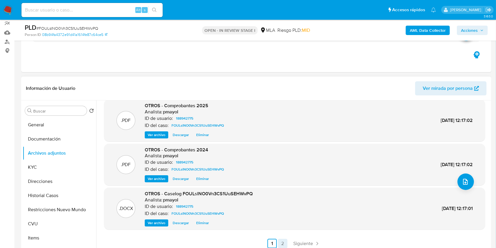
click at [280, 241] on link "2" at bounding box center [282, 242] width 9 height 9
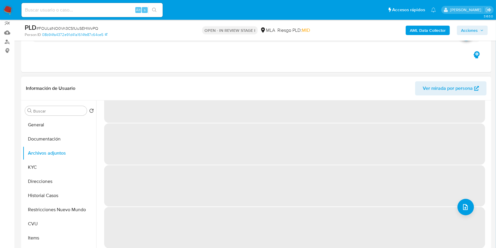
scroll to position [0, 0]
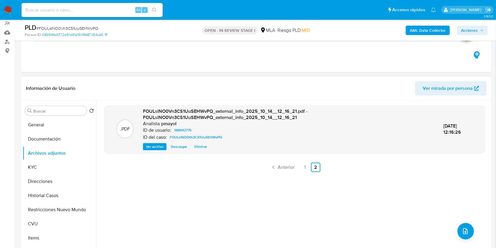
click at [470, 28] on span "Acciones" at bounding box center [469, 30] width 17 height 9
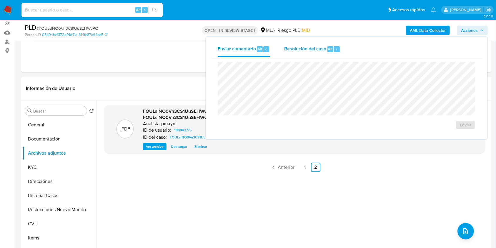
click at [301, 48] on span "Resolución del caso" at bounding box center [305, 48] width 42 height 7
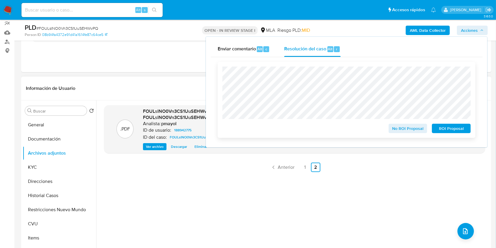
click at [459, 127] on span "ROI Proposal" at bounding box center [451, 128] width 31 height 8
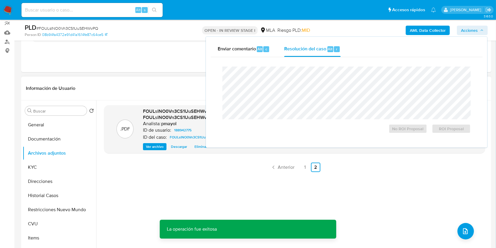
click at [107, 11] on input at bounding box center [91, 10] width 141 height 8
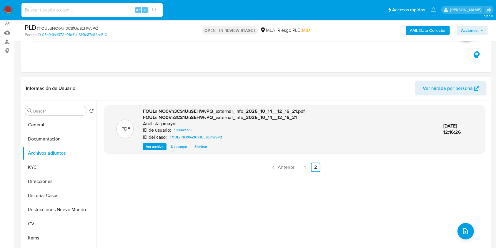
paste input "Caselog FOULslNO0Vn3CS1UuSEHWvPQ"
type input "Caselog FOULslNO0Vn3CS1UuSEHWvPQ"
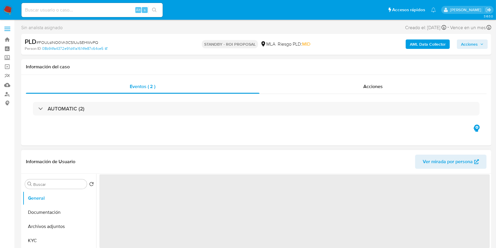
select select "10"
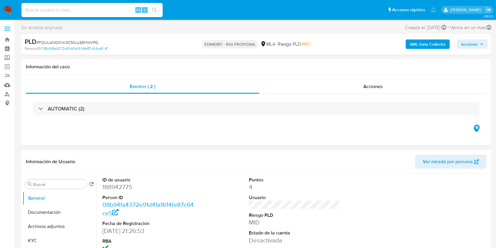
click at [110, 9] on input at bounding box center [91, 10] width 141 height 8
paste input "szI71ec3wvUVbkPpNwEdWYAv"
type input "szI71ec3wvUVbkPpNwEdWYAv"
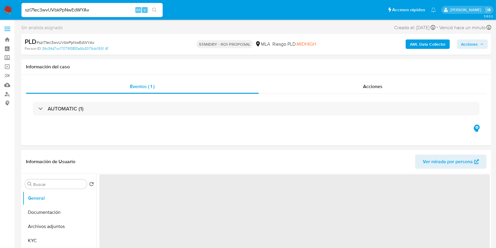
select select "10"
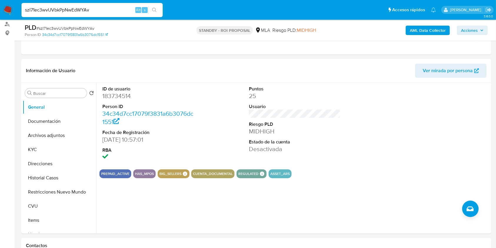
scroll to position [73, 0]
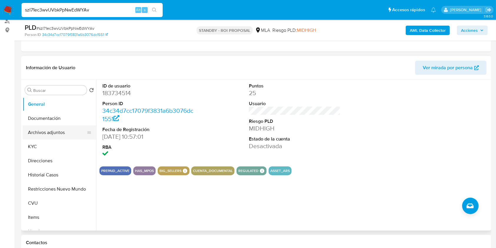
click at [61, 131] on button "Archivos adjuntos" at bounding box center [57, 132] width 69 height 14
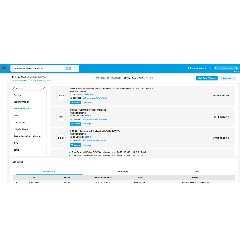
scroll to position [114, 0]
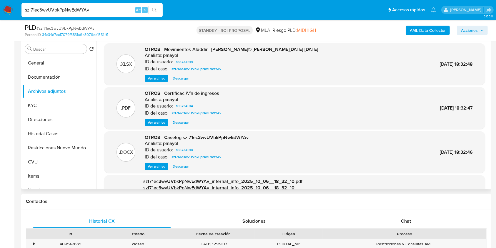
click at [180, 166] on span "Descargar" at bounding box center [181, 166] width 16 height 6
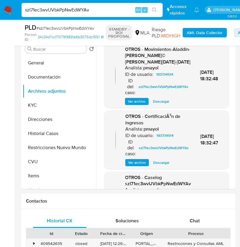
click at [59, 10] on input "szI71ec3wvUVbkPpNwEdWYAv" at bounding box center [91, 10] width 141 height 8
paste input "hyXsDCbk4KIpkfgVr0fcr9en"
type input "hyXsDCbk4KIpkfgVr0fcr9en"
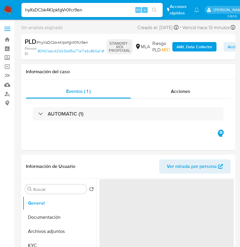
select select "10"
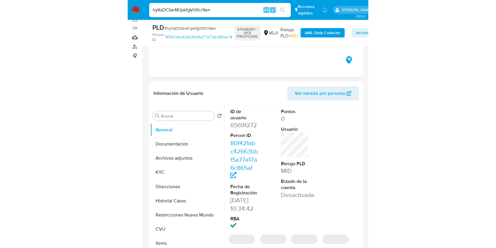
scroll to position [54, 0]
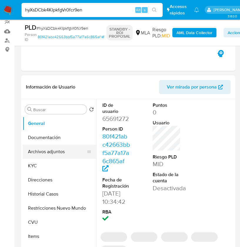
click at [56, 151] on button "Archivos adjuntos" at bounding box center [57, 152] width 69 height 14
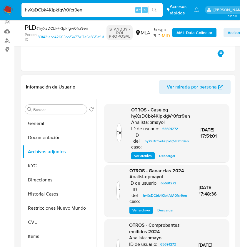
click at [159, 155] on span "Descargar" at bounding box center [167, 156] width 16 height 6
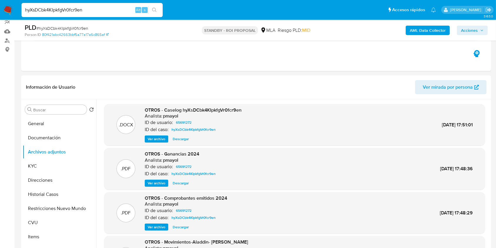
click at [75, 11] on input "hyXsDCbk4KIpkfgVr0fcr9en" at bounding box center [91, 10] width 141 height 8
paste input "zLgmKuLciTYjv0ndtmDHb0Qk"
type input "zLgmKuLciTYjv0ndtmDHb0Qk"
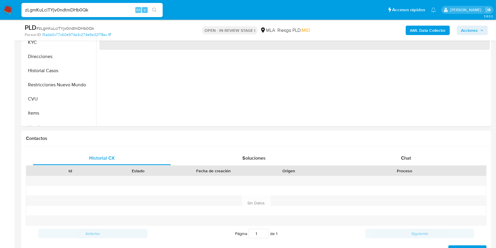
select select "10"
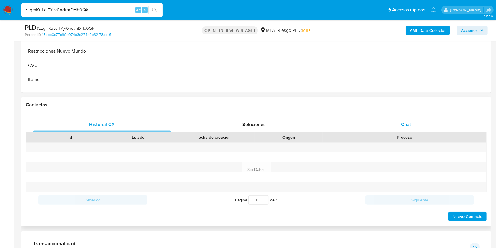
click at [416, 128] on div "Chat" at bounding box center [406, 124] width 138 height 14
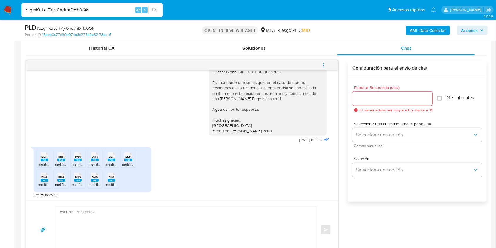
scroll to position [288, 0]
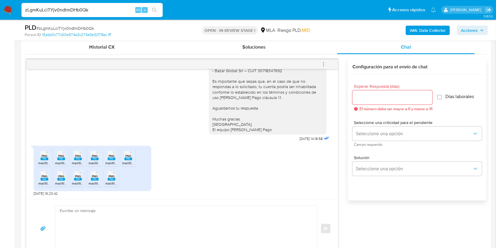
click at [46, 161] on span "melifile747499368837300773.png" at bounding box center [65, 162] width 54 height 5
click at [59, 161] on span "melifile3873130255933920230.png" at bounding box center [83, 162] width 56 height 5
click at [76, 161] on span "melifile9018060848817401140.png" at bounding box center [99, 162] width 54 height 5
click at [98, 163] on span "melifile1389604269782502937.png" at bounding box center [117, 162] width 56 height 5
click at [111, 163] on span "melifile776399816335882574.png" at bounding box center [132, 162] width 54 height 5
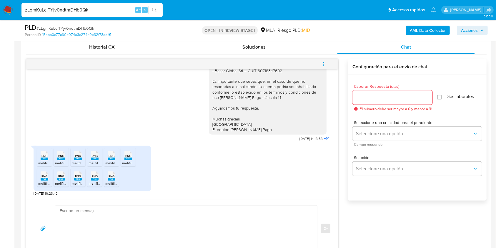
click at [130, 162] on span "melifile2170476646974897112.png" at bounding box center [149, 162] width 54 height 5
click at [45, 176] on span "PNG" at bounding box center [44, 176] width 6 height 4
click at [57, 180] on div "PNG PNG" at bounding box center [61, 174] width 12 height 11
click at [78, 181] on span "melifile5976368689070577031.png" at bounding box center [100, 183] width 56 height 5
click at [91, 182] on span "melifile5399042461089992201.png" at bounding box center [117, 183] width 56 height 5
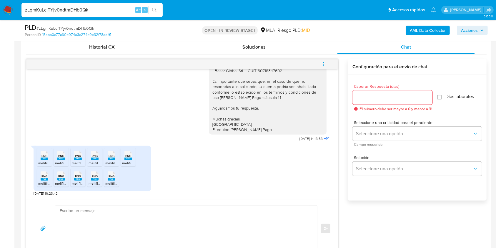
drag, startPoint x: 110, startPoint y: 181, endPoint x: 199, endPoint y: 133, distance: 101.3
click at [110, 181] on span "melifile5703781978506125925.png" at bounding box center [132, 183] width 55 height 5
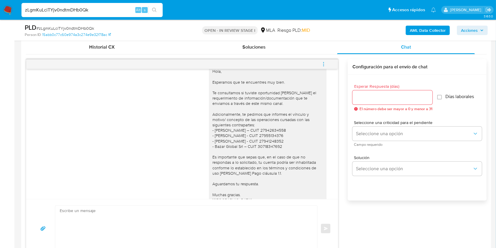
scroll to position [541, 0]
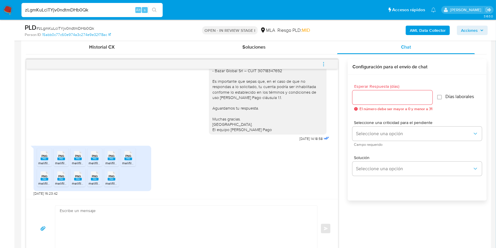
click at [56, 25] on div "PLD # zLgmKuLciTYjv0ndtmDHb0Qk" at bounding box center [101, 27] width 152 height 9
click at [58, 26] on span "# zLgmKuLciTYjv0ndtmDHb0Qk" at bounding box center [65, 28] width 58 height 6
copy span "zLgmKuLciTYjv0ndtmDHb0Qk"
click at [137, 218] on textarea at bounding box center [185, 228] width 250 height 46
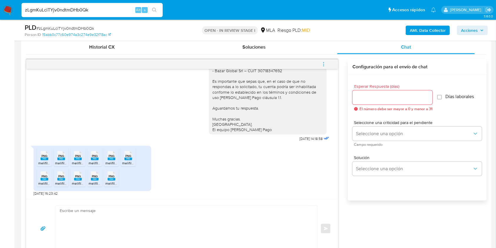
paste textarea "Hola, Muchas gracias por la respuesta. Analizamos tu caso y notamos que la info…"
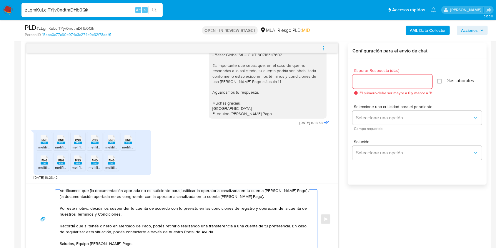
scroll to position [29, 0]
click at [77, 242] on textarea "Hola, Muchas gracias por la respuesta. Analizamos tu caso y notamos que la info…" at bounding box center [185, 218] width 250 height 59
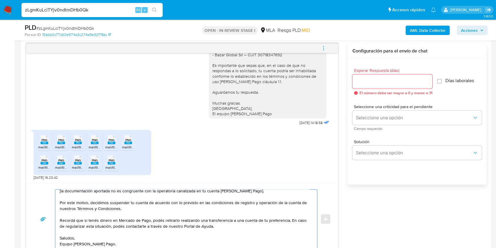
scroll to position [2, 0]
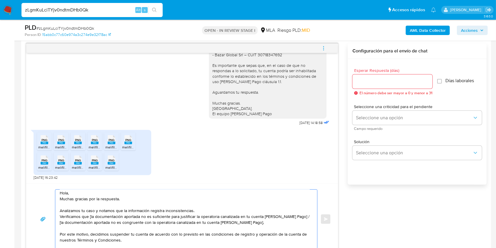
click at [59, 216] on div "Hola, Muchas gracias por la respuesta. Analizamos tu caso y notamos que la info…" at bounding box center [184, 218] width 259 height 59
click at [61, 216] on textarea "Hola, Muchas gracias por la respuesta. Analizamos tu caso y notamos que la info…" at bounding box center [185, 218] width 250 height 59
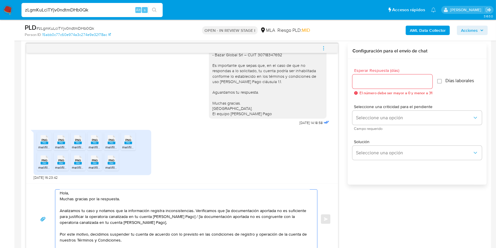
click at [185, 217] on textarea "Hola, Muchas gracias por la respuesta. Analizamos tu caso y notamos que la info…" at bounding box center [185, 218] width 250 height 59
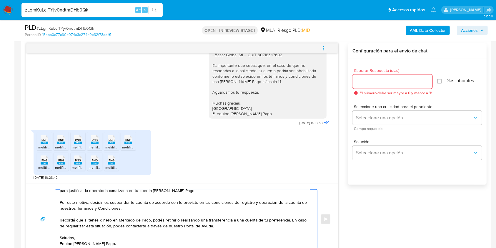
scroll to position [29, 0]
type textarea "Hola, Muchas gracias por la respuesta. Analizamos tu caso y notamos que la info…"
click at [383, 83] on input "Esperar Respuesta (días)" at bounding box center [392, 82] width 80 height 8
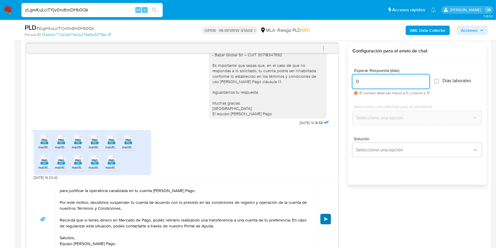
type input "0"
click at [322, 218] on button "Enviar" at bounding box center [325, 218] width 11 height 11
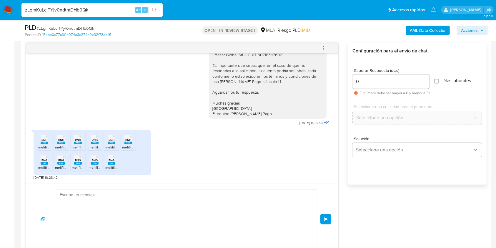
scroll to position [660, 0]
click at [327, 48] on button "menu-action" at bounding box center [323, 48] width 19 height 14
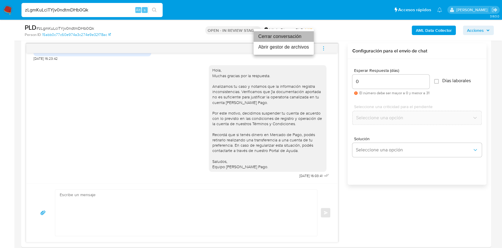
click at [288, 39] on li "Cerrar conversación" at bounding box center [283, 36] width 60 height 11
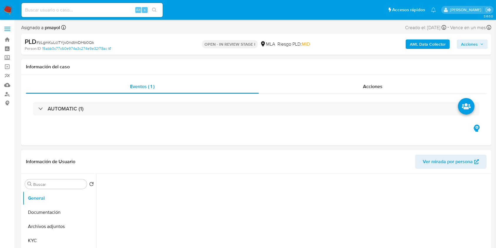
select select "10"
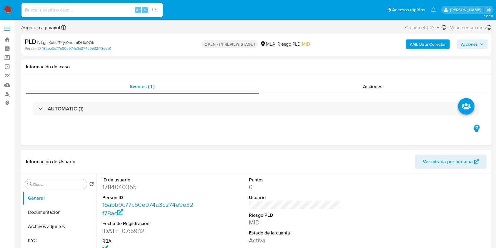
click at [7, 9] on img at bounding box center [8, 10] width 10 height 10
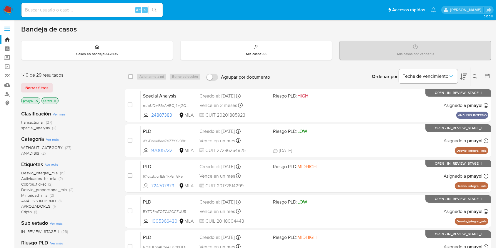
click at [474, 73] on button at bounding box center [476, 76] width 10 height 7
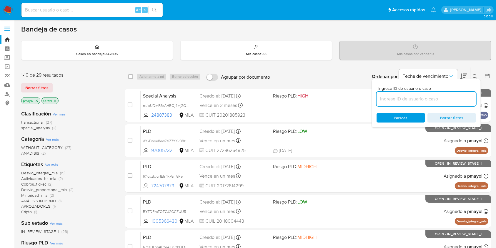
click at [429, 100] on input at bounding box center [425, 99] width 99 height 8
type input "zLgmKuLciTYjv0ndtmDHb0Qk"
click at [391, 121] on span "Buscar" at bounding box center [400, 117] width 40 height 8
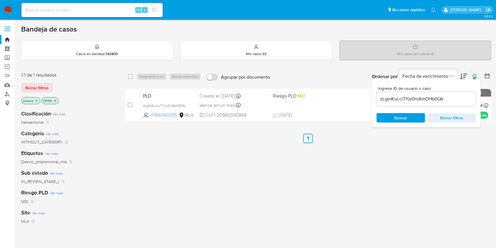
click at [128, 73] on div "select-all-cases-checkbox Asignarme a mí Borrar selección Agrupar por documento…" at bounding box center [308, 76] width 366 height 18
click at [130, 76] on input "checkbox" at bounding box center [130, 76] width 5 height 5
checkbox input "true"
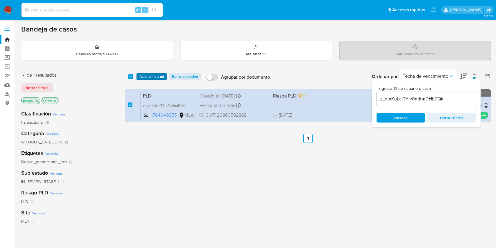
click at [156, 74] on span "Asignarme a mí" at bounding box center [151, 77] width 24 height 6
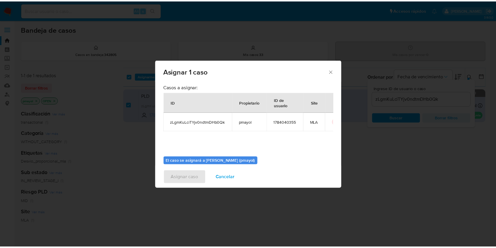
scroll to position [30, 0]
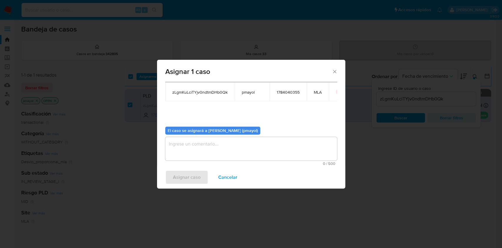
click at [285, 159] on textarea "assign-modal" at bounding box center [251, 149] width 172 height 24
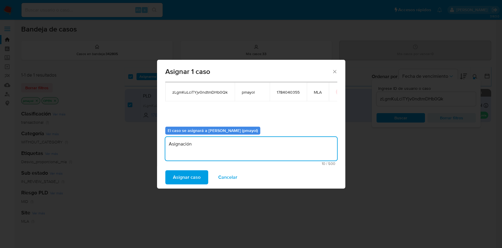
type textarea "Asignación"
click at [194, 175] on span "Asignar caso" at bounding box center [187, 177] width 28 height 13
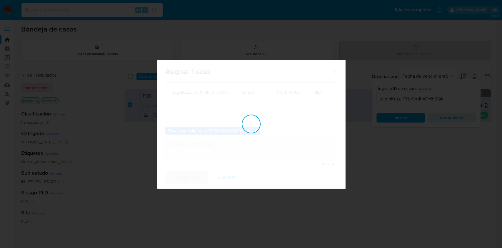
checkbox input "false"
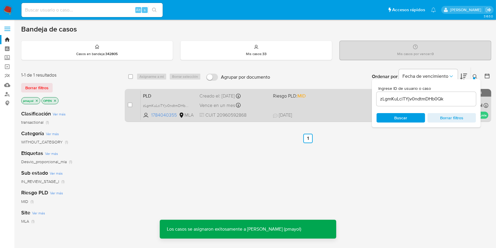
click at [315, 109] on div "PLD zLgmKuLciTYjv0ndtmDHb0Qk 1784040355 MLA Riesgo PLD: MID Creado el: 12/09/20…" at bounding box center [315, 105] width 348 height 30
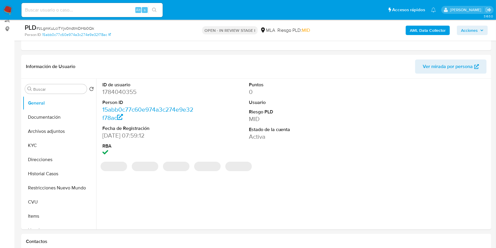
select select "10"
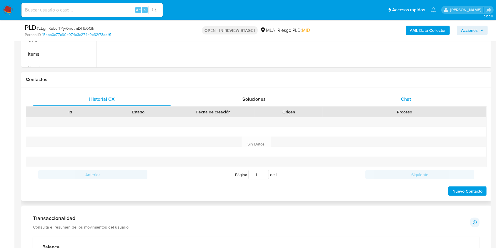
click at [413, 99] on div "Chat" at bounding box center [406, 99] width 138 height 14
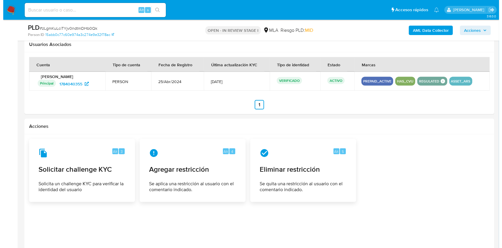
scroll to position [861, 0]
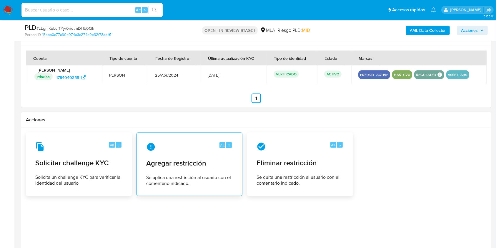
click at [202, 172] on div "Alt 4 Agregar restricción Se aplica una restricción al usuario con el comentari…" at bounding box center [189, 164] width 96 height 54
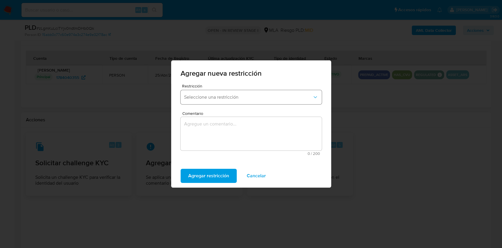
click at [228, 95] on span "Seleccione una restricción" at bounding box center [248, 97] width 128 height 6
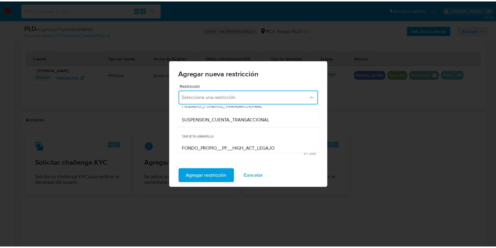
scroll to position [78, 0]
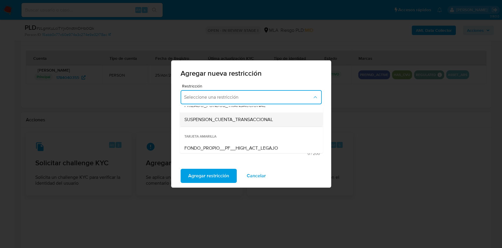
click at [265, 118] on span "SUSPENSION_CUENTA_TRANSACCIONAL" at bounding box center [228, 119] width 89 height 6
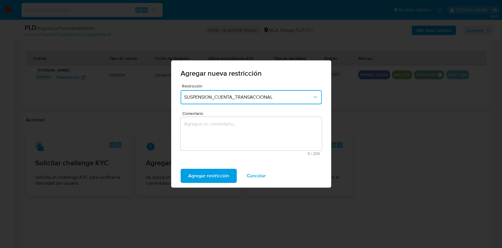
click at [258, 124] on textarea "Comentario" at bounding box center [251, 134] width 141 height 34
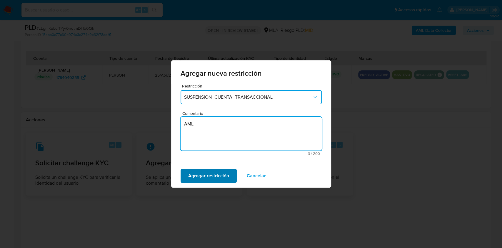
type textarea "AML"
click at [208, 173] on span "Agregar restricción" at bounding box center [208, 175] width 41 height 13
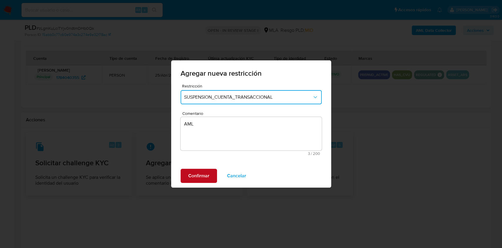
click at [193, 175] on span "Confirmar" at bounding box center [198, 175] width 21 height 13
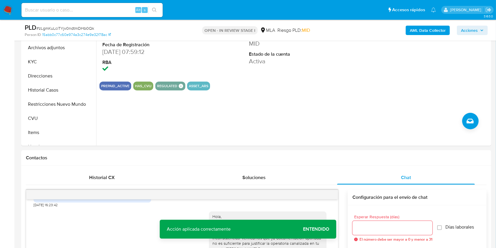
scroll to position [127, 0]
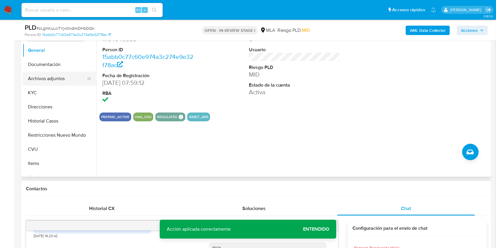
click at [47, 76] on button "Archivos adjuntos" at bounding box center [57, 78] width 69 height 14
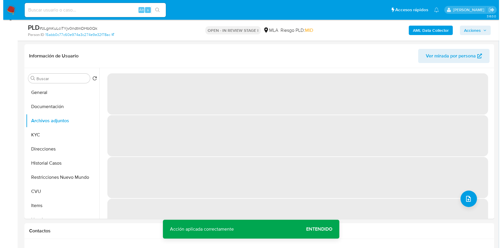
scroll to position [67, 0]
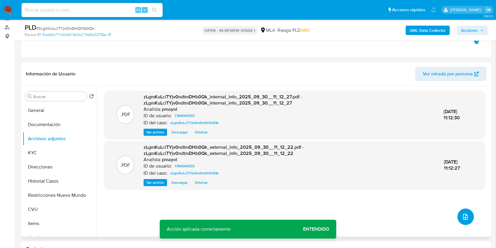
click at [462, 216] on icon "upload-file" at bounding box center [465, 216] width 7 height 7
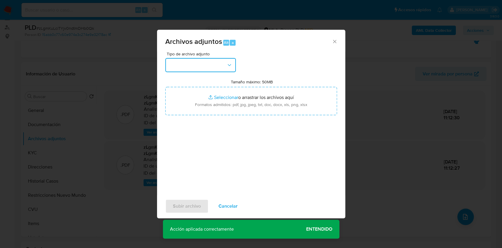
click at [221, 64] on button "button" at bounding box center [200, 65] width 71 height 14
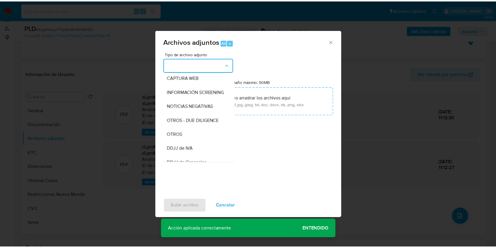
scroll to position [69, 0]
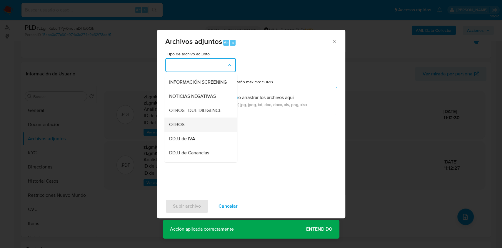
click at [203, 131] on div "OTROS" at bounding box center [199, 124] width 60 height 14
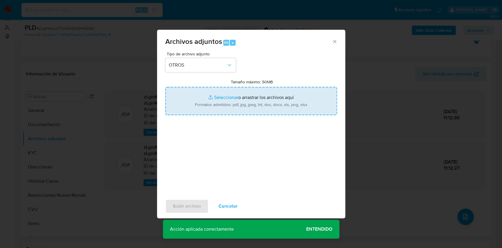
click at [228, 105] on input "Tamaño máximo: 50MB Seleccionar archivos" at bounding box center [251, 101] width 172 height 28
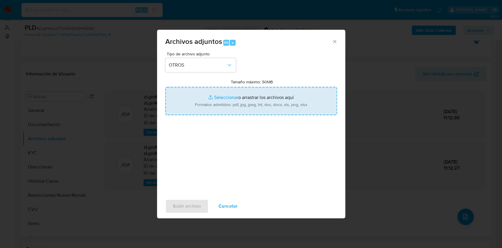
type input "C:\fakepath\Caselog zLgmKuLciTYjv0ndtmDHb0Qk.docx"
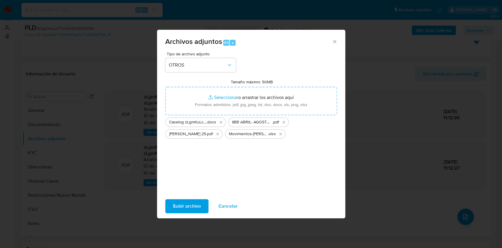
click at [192, 206] on span "Subir archivo" at bounding box center [187, 205] width 28 height 13
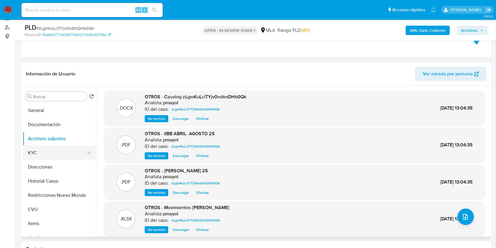
click at [38, 152] on button "KYC" at bounding box center [57, 153] width 69 height 14
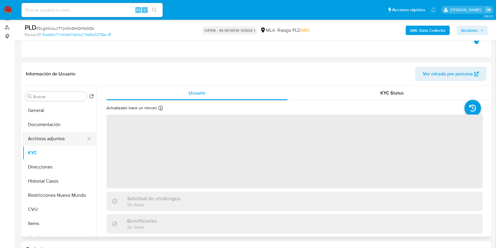
click at [49, 138] on button "Archivos adjuntos" at bounding box center [57, 138] width 69 height 14
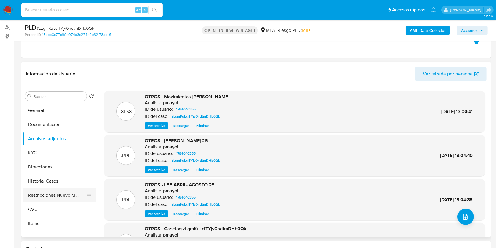
click at [58, 194] on button "Restricciones Nuevo Mundo" at bounding box center [57, 195] width 69 height 14
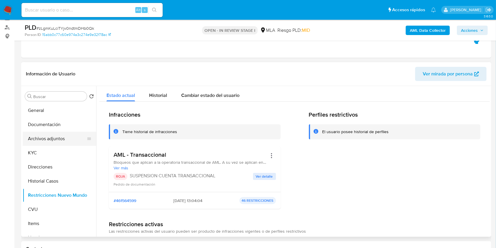
click at [57, 138] on button "Archivos adjuntos" at bounding box center [57, 138] width 69 height 14
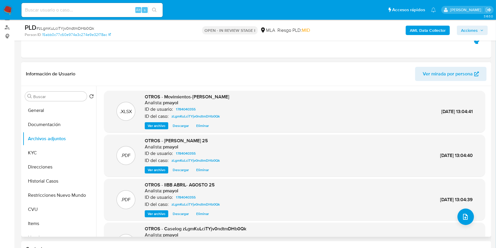
scroll to position [49, 0]
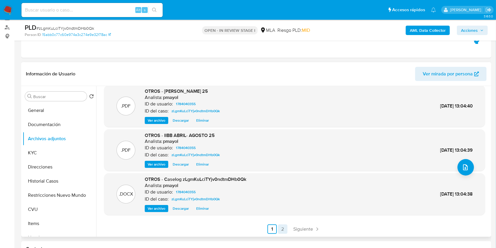
click at [278, 232] on link "2" at bounding box center [282, 228] width 9 height 9
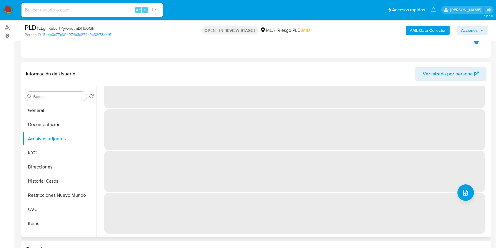
scroll to position [0, 0]
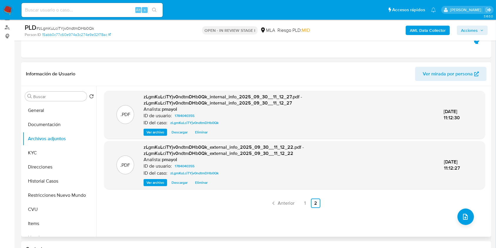
click at [472, 34] on span "Acciones" at bounding box center [469, 30] width 17 height 9
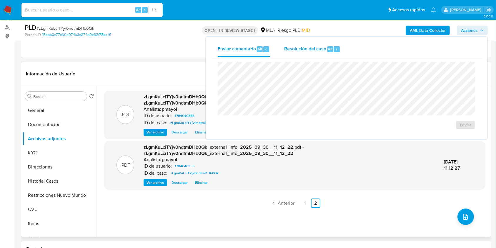
click at [312, 48] on span "Resolución del caso" at bounding box center [305, 48] width 42 height 7
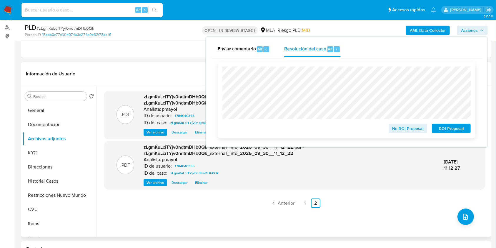
click at [453, 127] on span "ROI Proposal" at bounding box center [451, 128] width 31 height 8
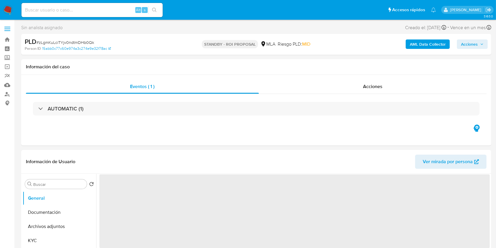
select select "10"
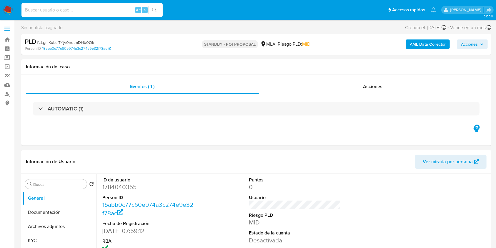
click at [112, 11] on input at bounding box center [91, 10] width 141 height 8
paste input "zLgmKuLciTYjv0ndtmDHb0Qk"
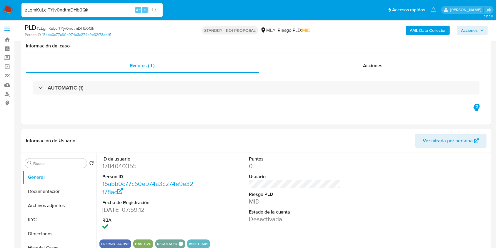
scroll to position [92, 0]
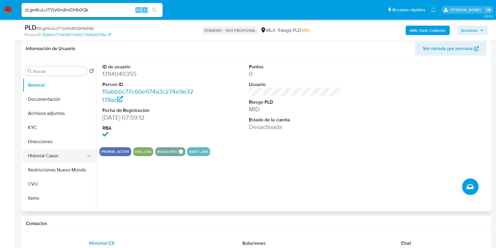
click at [54, 153] on button "Historial Casos" at bounding box center [57, 155] width 69 height 14
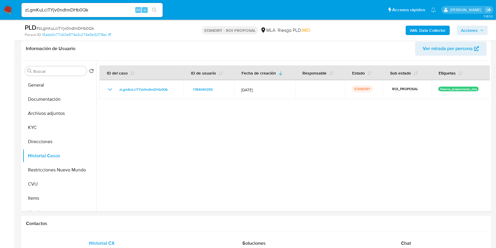
click at [122, 11] on input "zLgmKuLciTYjv0ndtmDHb0Qk" at bounding box center [91, 10] width 141 height 8
paste input "Vth5yfaAPTSDOR21XAaPCt6t"
type input "Vth5yfaAPTSDOR21XAaPCt6t"
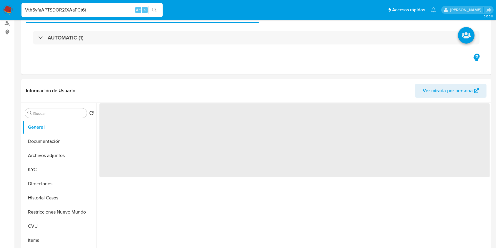
scroll to position [85, 0]
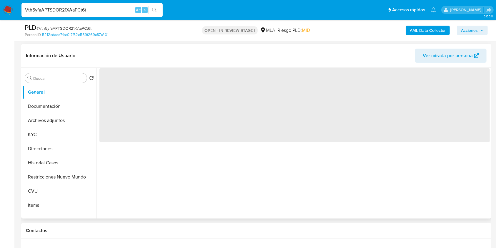
select select "10"
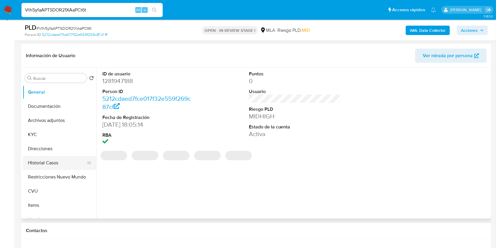
click at [64, 160] on button "Historial Casos" at bounding box center [57, 163] width 69 height 14
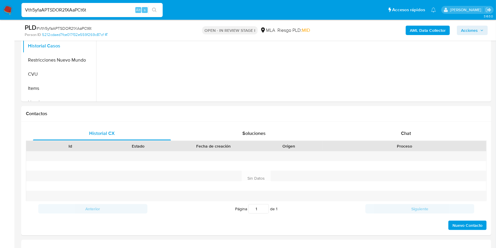
scroll to position [232, 0]
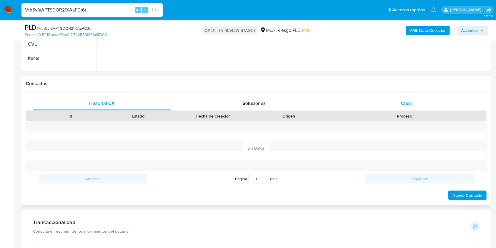
click at [405, 98] on div "Chat" at bounding box center [406, 103] width 138 height 14
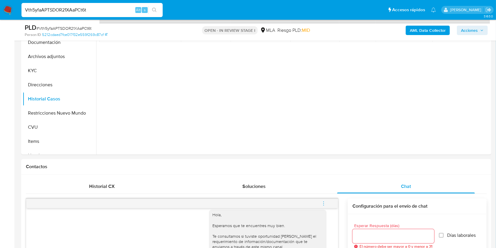
scroll to position [133, 0]
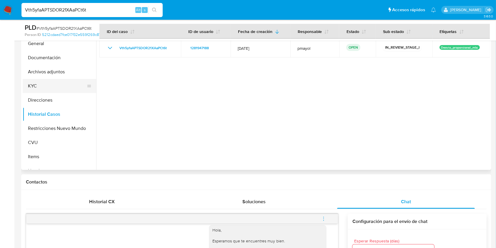
click at [59, 86] on button "KYC" at bounding box center [57, 86] width 69 height 14
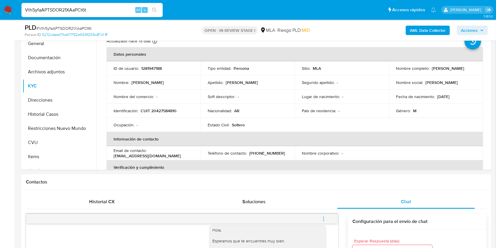
click at [164, 112] on p "CUIT 20427584810" at bounding box center [159, 110] width 36 height 5
copy p "20427584810"
click at [150, 69] on p "1281947188" at bounding box center [151, 68] width 21 height 5
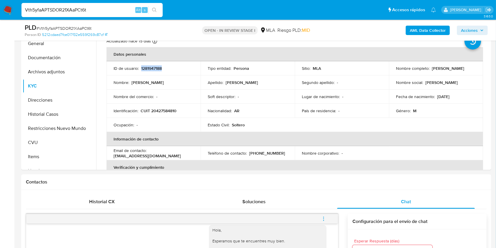
copy p "1281947188"
click at [39, 147] on button "CVU" at bounding box center [57, 142] width 69 height 14
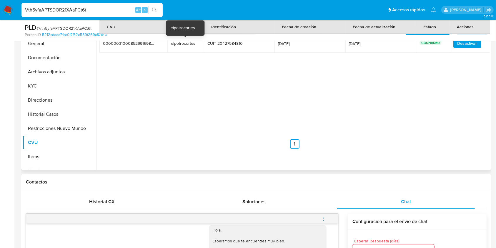
click at [183, 44] on div "elpotrocortes" at bounding box center [185, 43] width 29 height 5
click at [38, 99] on button "Direcciones" at bounding box center [57, 100] width 69 height 14
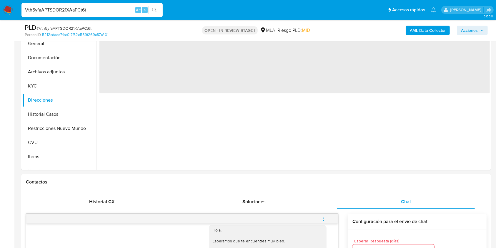
scroll to position [71, 0]
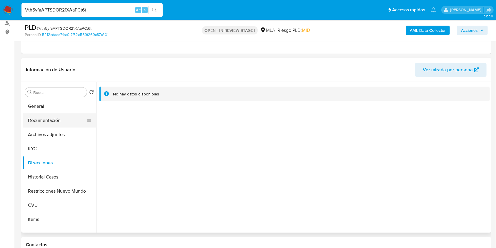
click at [56, 121] on button "Documentación" at bounding box center [57, 120] width 69 height 14
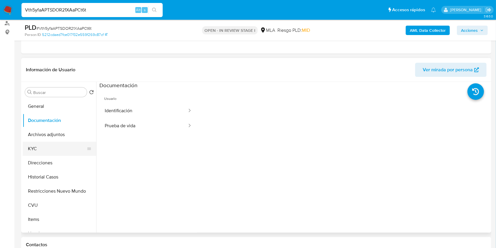
click at [44, 145] on button "KYC" at bounding box center [57, 148] width 69 height 14
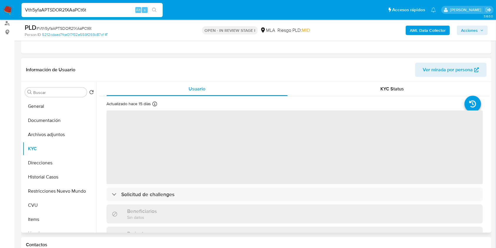
click at [464, 69] on span "Ver mirada por persona" at bounding box center [448, 70] width 50 height 14
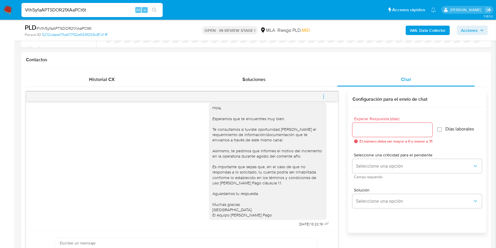
scroll to position [258, 0]
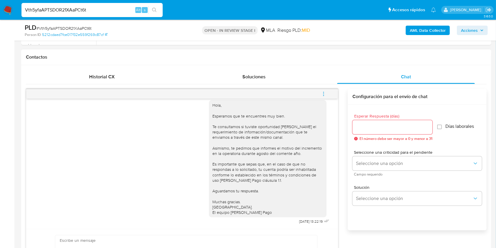
click at [323, 94] on icon "menu-action" at bounding box center [323, 93] width 5 height 5
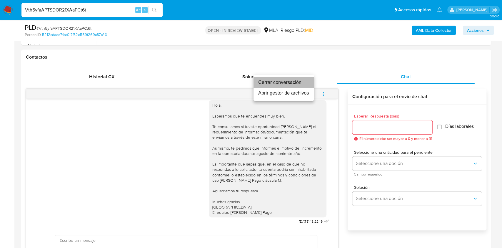
click at [292, 85] on li "Cerrar conversación" at bounding box center [283, 82] width 60 height 11
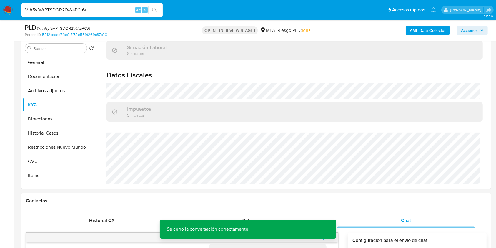
scroll to position [103, 0]
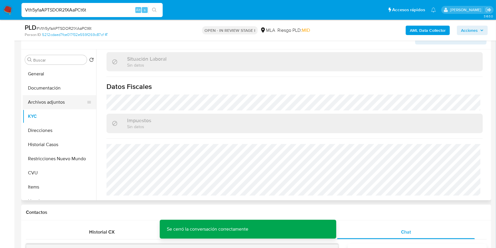
click at [55, 107] on button "Archivos adjuntos" at bounding box center [57, 102] width 69 height 14
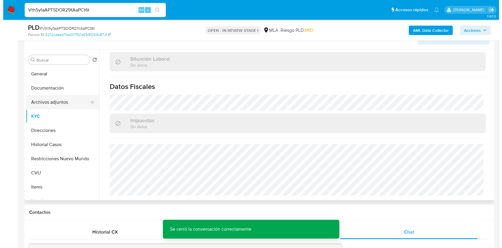
scroll to position [0, 0]
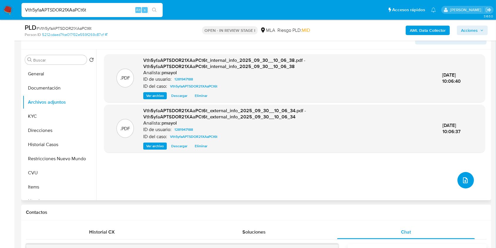
click at [465, 175] on button "upload-file" at bounding box center [465, 180] width 16 height 16
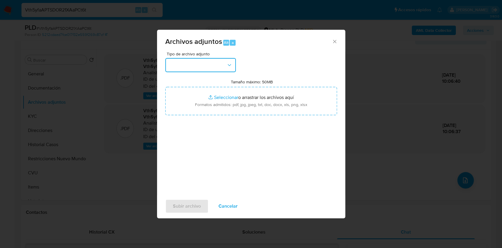
click at [229, 63] on icon "button" at bounding box center [229, 65] width 6 height 6
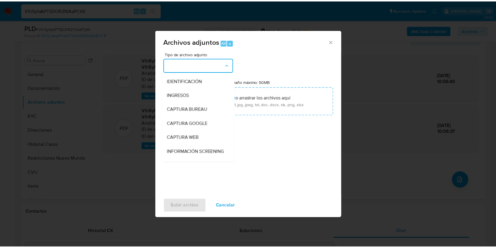
scroll to position [86, 0]
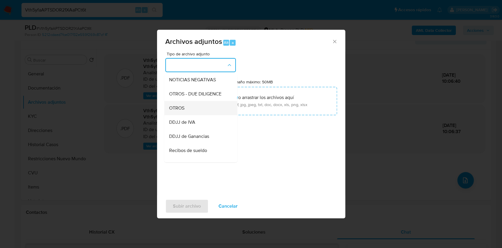
click at [195, 110] on div "OTROS" at bounding box center [199, 108] width 60 height 14
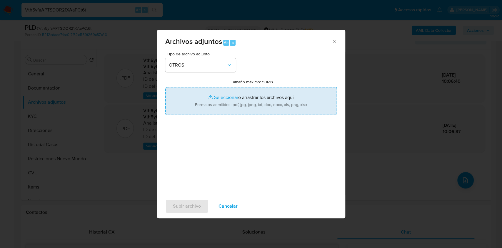
click at [221, 108] on input "Tamaño máximo: 50MB Seleccionar archivos" at bounding box center [251, 101] width 172 height 28
type input "C:\fakepath\Caselog Vth5yfaAPTSDOR21XAaPCt6t.docx"
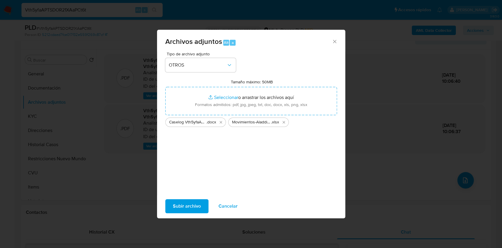
click at [187, 204] on span "Subir archivo" at bounding box center [187, 205] width 28 height 13
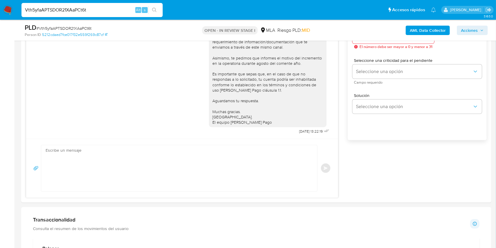
scroll to position [349, 0]
click at [178, 175] on textarea at bounding box center [178, 167] width 264 height 46
type textarea "E"
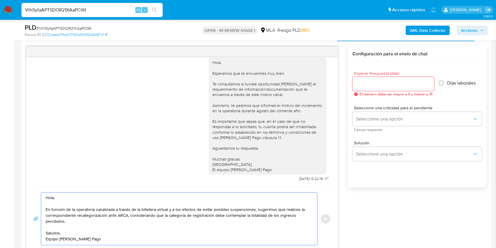
scroll to position [298, 0]
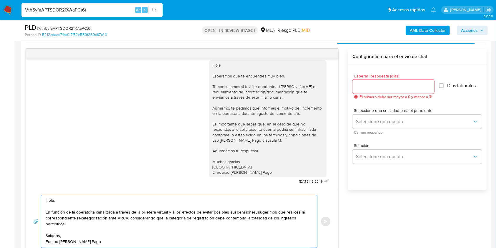
type textarea "Hola, En función de la operatoria canalizada a través de la billetera virtual y…"
click at [383, 84] on input "Esperar Respuesta (días)" at bounding box center [393, 87] width 82 height 8
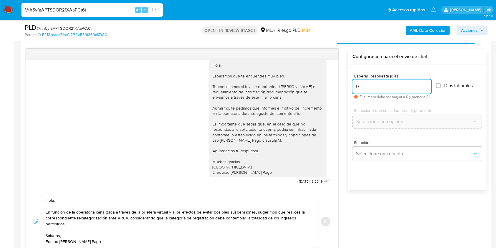
type input "0"
click at [87, 27] on span "# Vth5yfaAPTSDOR21XAaPCt6t" at bounding box center [63, 28] width 55 height 6
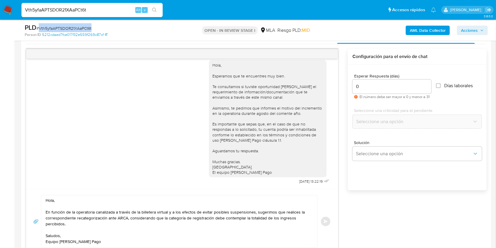
click at [87, 27] on span "# Vth5yfaAPTSDOR21XAaPCt6t" at bounding box center [63, 28] width 55 height 6
copy span "Vth5yfaAPTSDOR21XAaPCt6t"
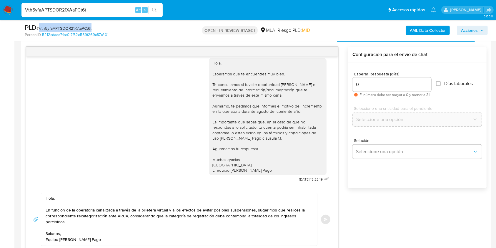
scroll to position [295, 0]
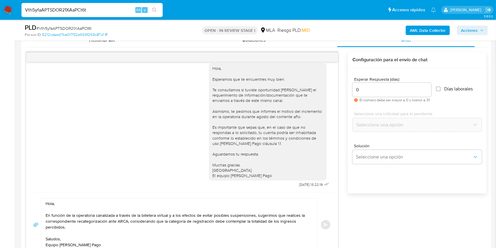
click at [330, 222] on div "Hola, En función de la operatoria canalizada a través de la billetera virtual y…" at bounding box center [182, 224] width 298 height 53
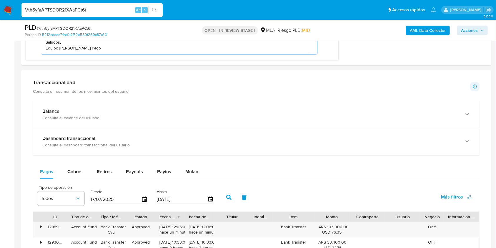
scroll to position [494, 0]
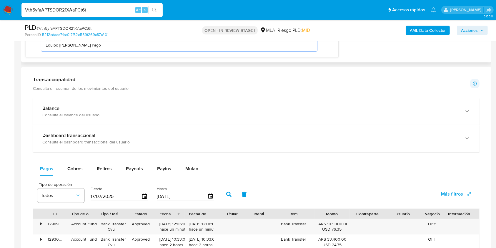
drag, startPoint x: 46, startPoint y: 203, endPoint x: 124, endPoint y: 61, distance: 162.6
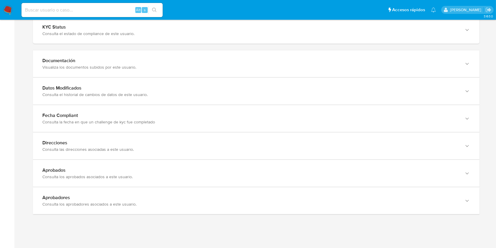
scroll to position [582, 0]
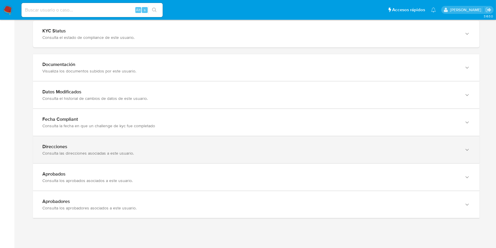
click at [444, 152] on div "Consulta las direcciones asociadas a este usuario." at bounding box center [250, 152] width 416 height 5
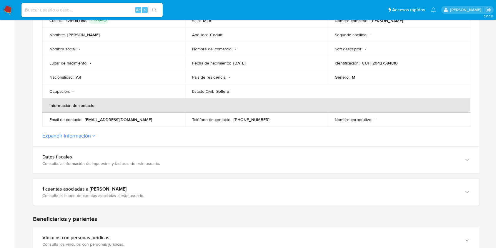
scroll to position [150, 0]
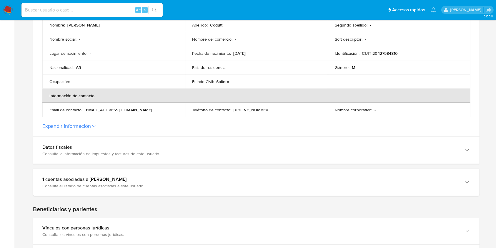
click at [83, 126] on button "Expandir información" at bounding box center [66, 126] width 49 height 6
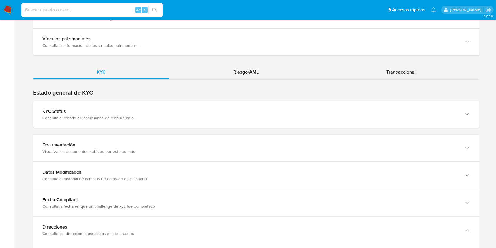
scroll to position [658, 0]
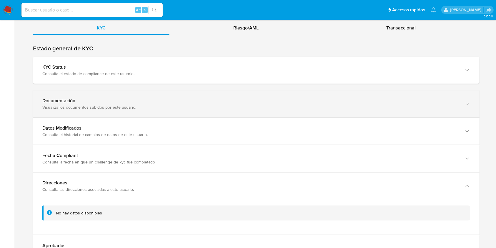
click at [433, 102] on div "Documentación" at bounding box center [250, 101] width 416 height 6
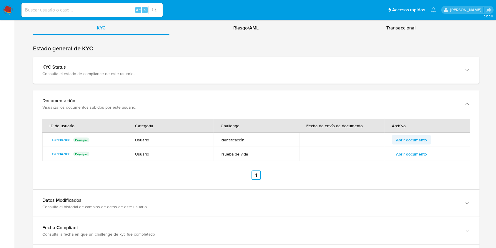
click at [420, 140] on span "Abrir documento" at bounding box center [411, 140] width 31 height 8
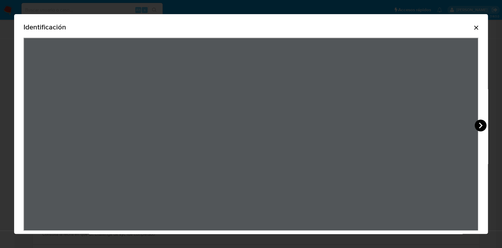
click at [479, 122] on icon "View Document Modal" at bounding box center [481, 125] width 12 height 12
click at [474, 29] on icon "Cerrar" at bounding box center [476, 28] width 4 height 4
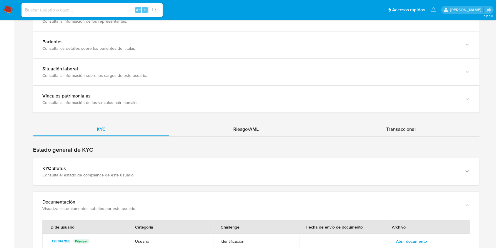
scroll to position [549, 0]
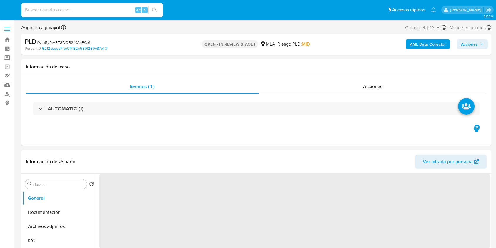
select select "10"
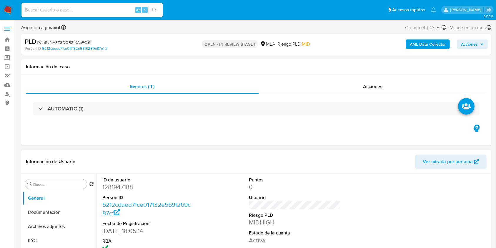
click at [8, 10] on img at bounding box center [8, 10] width 10 height 10
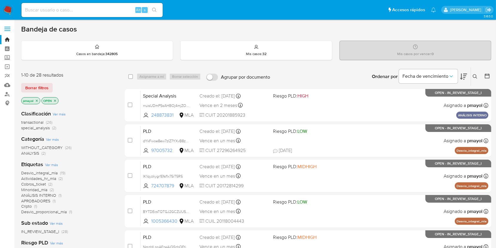
click at [477, 78] on button at bounding box center [476, 76] width 10 height 7
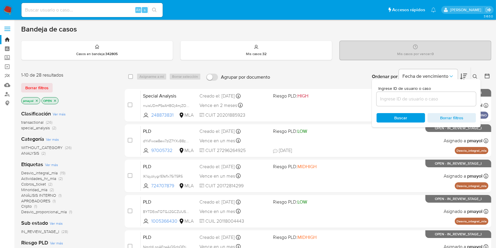
click at [416, 97] on input at bounding box center [425, 99] width 99 height 8
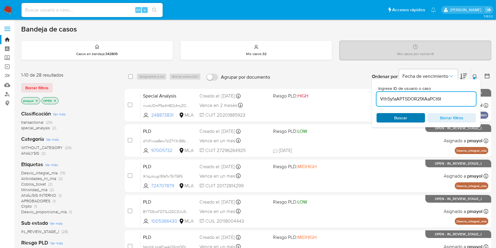
type input "Vth5yfaAPTSDOR21XAaPCt6t"
click at [393, 113] on div "Buscar Borrar filtros" at bounding box center [425, 117] width 99 height 9
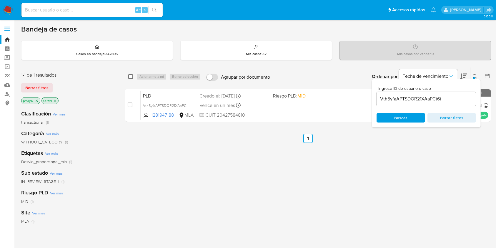
click at [130, 77] on input "checkbox" at bounding box center [130, 76] width 5 height 5
checkbox input "true"
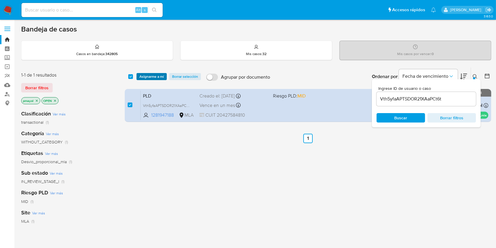
click at [153, 76] on span "Asignarme a mí" at bounding box center [151, 77] width 24 height 6
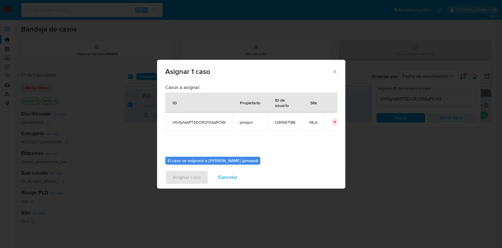
scroll to position [30, 0]
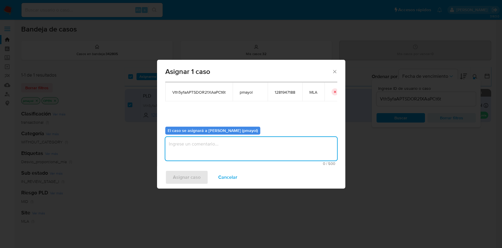
click at [273, 152] on textarea "assign-modal" at bounding box center [251, 149] width 172 height 24
type textarea "Asignación"
click at [182, 147] on textarea "Asignación" at bounding box center [251, 149] width 172 height 24
click at [189, 176] on span "Asignar caso" at bounding box center [187, 177] width 28 height 13
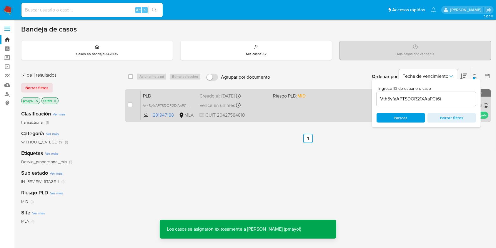
click at [323, 111] on div "PLD Vth5yfaAPTSDOR21XAaPCt6t 1281947188 MLA Riesgo PLD: MID Creado el: 12/09/20…" at bounding box center [315, 105] width 348 height 30
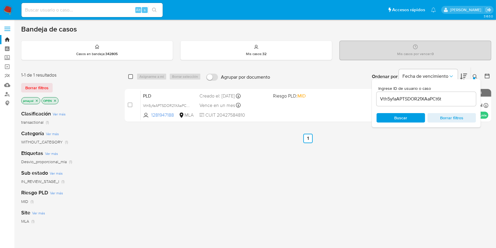
click at [132, 76] on input "checkbox" at bounding box center [130, 76] width 5 height 5
checkbox input "true"
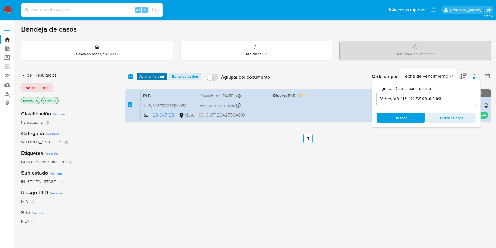
click at [143, 77] on span "Asignarme a mí" at bounding box center [151, 77] width 24 height 6
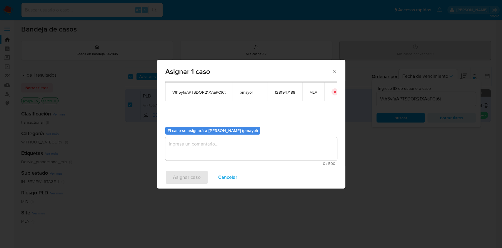
click at [259, 154] on textarea "assign-modal" at bounding box center [251, 149] width 172 height 24
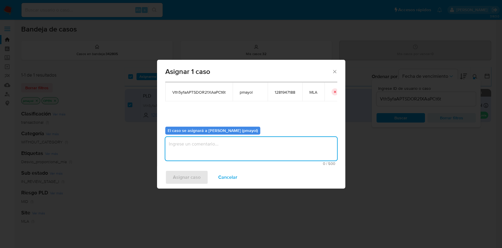
paste textarea "Asignación"
type textarea "Asignación"
click at [181, 180] on span "Asignar caso" at bounding box center [187, 177] width 28 height 13
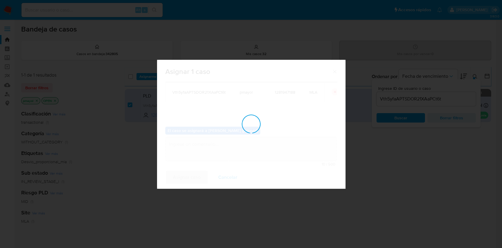
checkbox input "false"
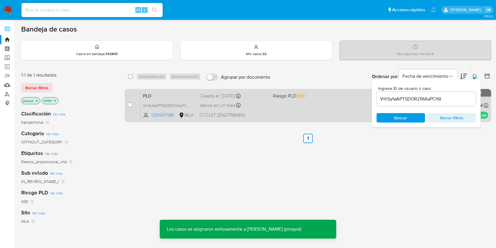
click at [268, 111] on div "PLD Vth5yfaAPTSDOR21XAaPCt6t 1281947188 MLA Riesgo PLD: MID Creado el: 12/09/20…" at bounding box center [315, 105] width 348 height 30
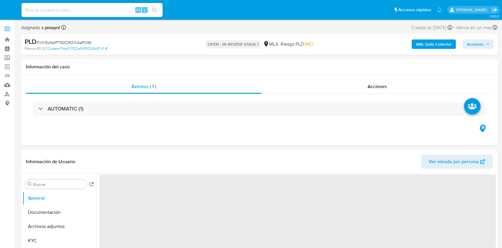
select select "10"
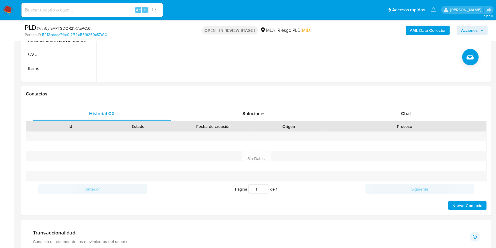
scroll to position [232, 0]
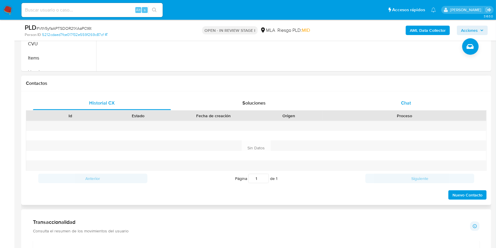
click at [412, 102] on div "Chat" at bounding box center [406, 103] width 138 height 14
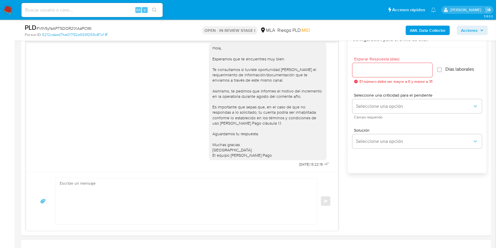
scroll to position [299, 0]
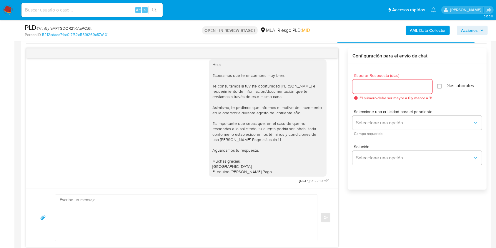
click at [137, 206] on textarea at bounding box center [185, 217] width 250 height 46
paste textarea "Hola, En función de la operatoria canalizada a través de la billetera virtual y…"
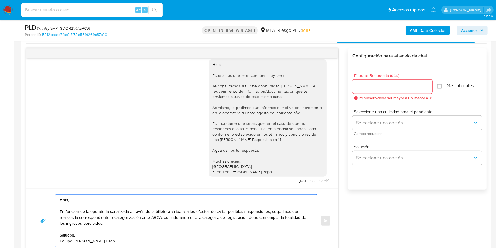
type textarea "Hola, En función de la operatoria canalizada a través de la billetera virtual y…"
click at [377, 87] on input "Esperar Respuesta (días)" at bounding box center [392, 87] width 80 height 8
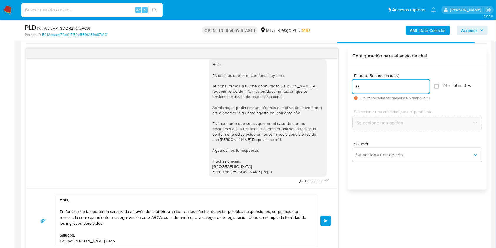
type input "0"
click at [324, 217] on button "Enviar" at bounding box center [325, 220] width 11 height 11
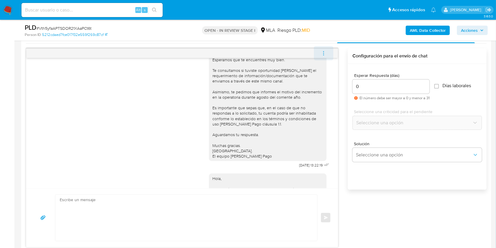
scroll to position [532, 0]
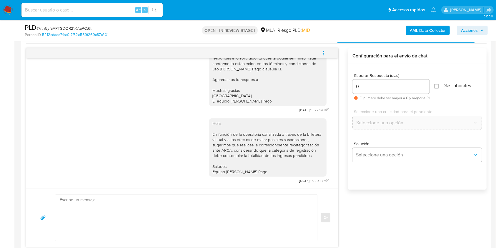
click at [328, 55] on button "menu-action" at bounding box center [323, 53] width 19 height 14
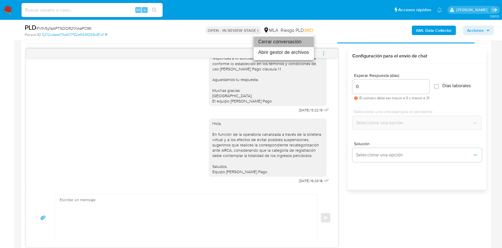
click at [293, 41] on li "Cerrar conversación" at bounding box center [283, 41] width 60 height 11
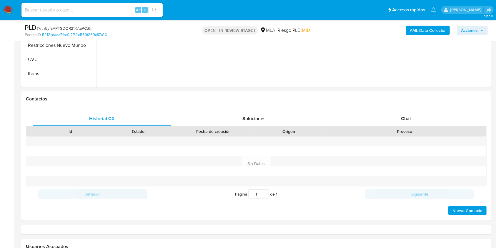
select select "10"
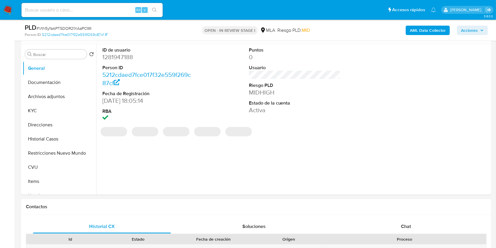
scroll to position [86, 0]
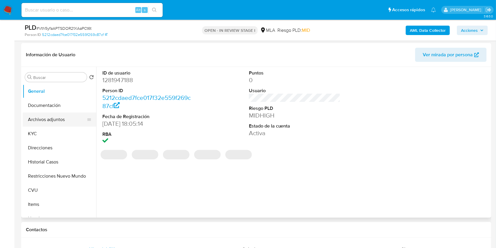
click at [58, 121] on button "Archivos adjuntos" at bounding box center [57, 119] width 69 height 14
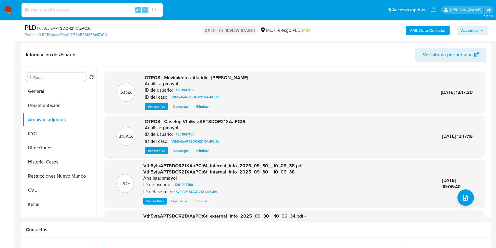
click at [465, 30] on span "Acciones" at bounding box center [469, 30] width 17 height 9
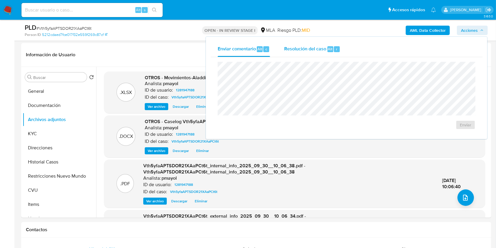
click at [303, 44] on div "Resolución del caso Alt r" at bounding box center [312, 48] width 56 height 15
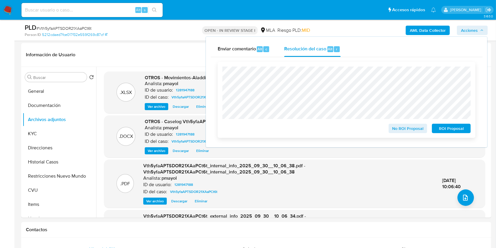
click at [395, 136] on div "No ROI Proposal ROI Proposal" at bounding box center [347, 100] width 258 height 76
click at [395, 131] on span "No ROI Proposal" at bounding box center [408, 128] width 31 height 8
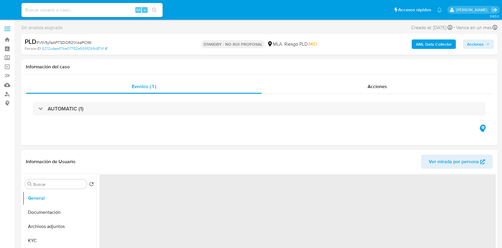
select select "10"
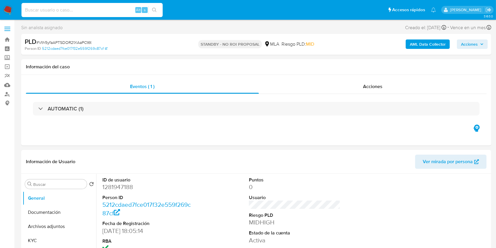
click at [118, 7] on input at bounding box center [91, 10] width 141 height 8
paste input "8HSwnjpVBK6F0RsnHREVO8uN"
type input "8HSwnjpVBK6F0RsnHREVO8uN"
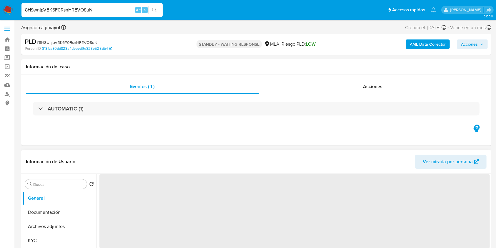
select select "10"
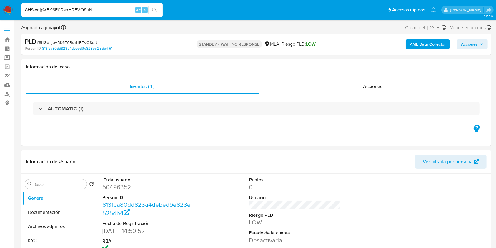
click at [109, 8] on input "8HSwnjpVBK6F0RsnHREVO8uN" at bounding box center [91, 10] width 141 height 8
paste input "NvWI0IkvPU6JhWvTU89Aje0d"
type input "NvWI0IkvPU6JhWvTU89Aje0d"
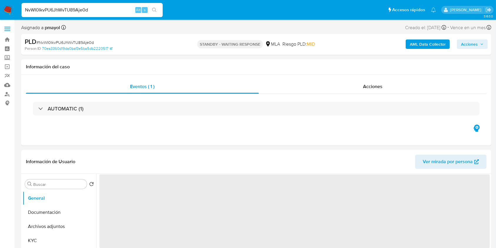
select select "10"
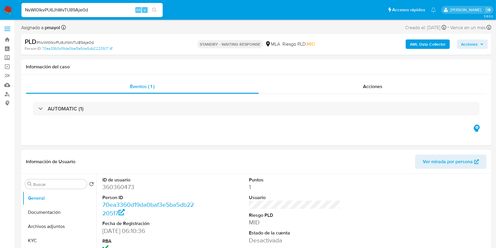
click at [7, 9] on img at bounding box center [8, 10] width 10 height 10
